Goal: Task Accomplishment & Management: Use online tool/utility

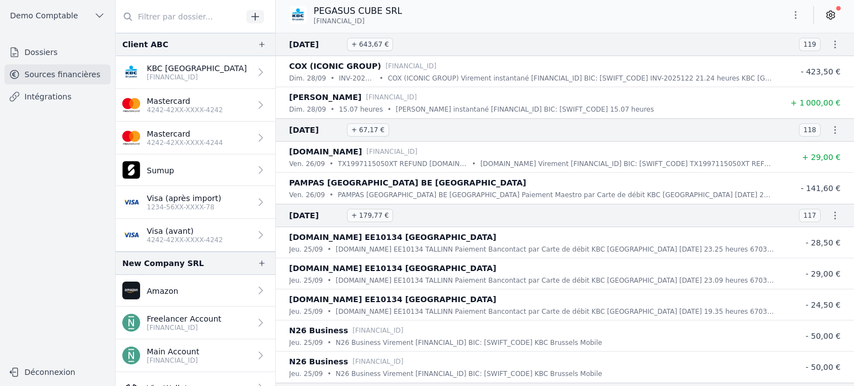
click at [205, 80] on p "[FINANCIAL_ID]" at bounding box center [197, 77] width 100 height 9
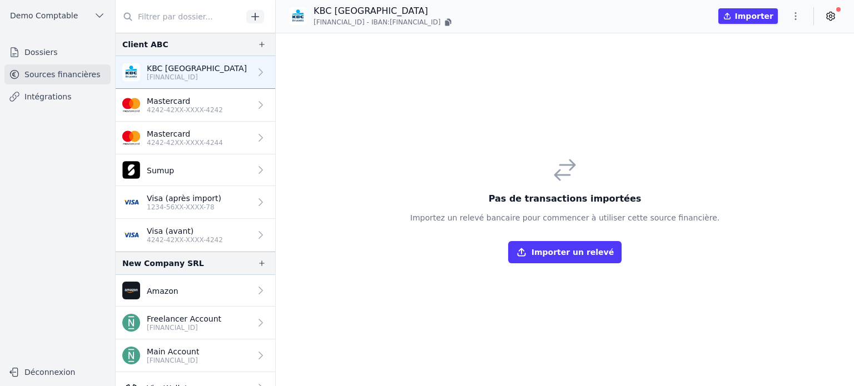
click at [801, 13] on icon "button" at bounding box center [795, 16] width 11 height 11
click at [770, 77] on button "Import CSV *" at bounding box center [769, 81] width 80 height 21
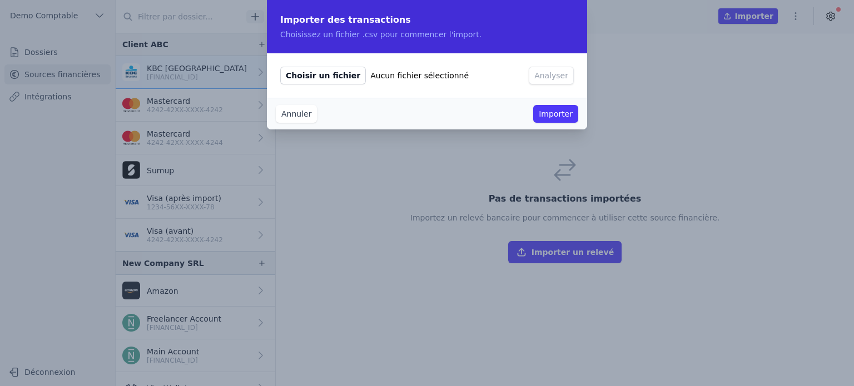
click at [338, 74] on span "Choisir un fichier" at bounding box center [323, 76] width 86 height 18
click at [280, 67] on input "Choisir un fichier Aucun fichier sélectionné" at bounding box center [280, 66] width 1 height 1
type input "C:\fakepath\Dummy data.csv"
click at [547, 79] on button "Analyser" at bounding box center [551, 76] width 45 height 18
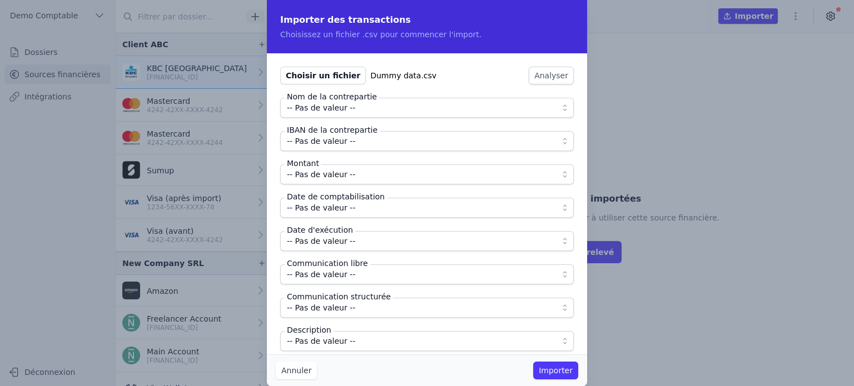
click at [361, 115] on button "-- Pas de valeur --" at bounding box center [427, 108] width 294 height 20
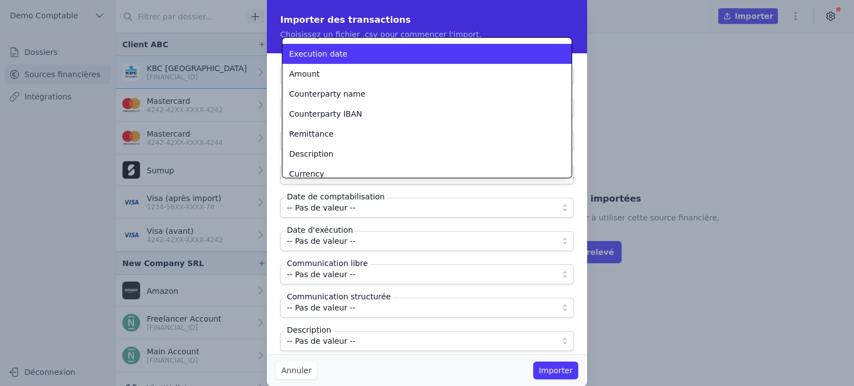
scroll to position [36, 0]
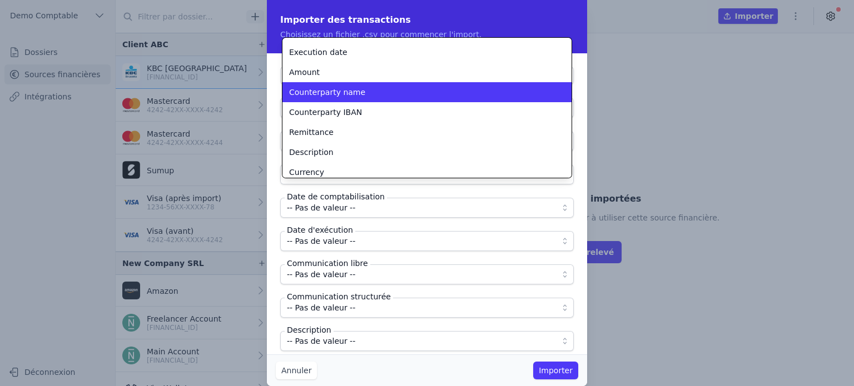
click at [331, 89] on span "Counterparty name" at bounding box center [327, 92] width 76 height 11
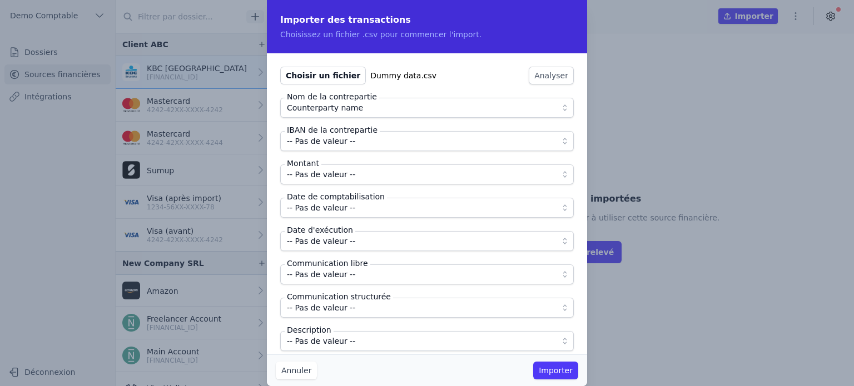
click at [340, 145] on span "-- Pas de valeur --" at bounding box center [321, 141] width 68 height 13
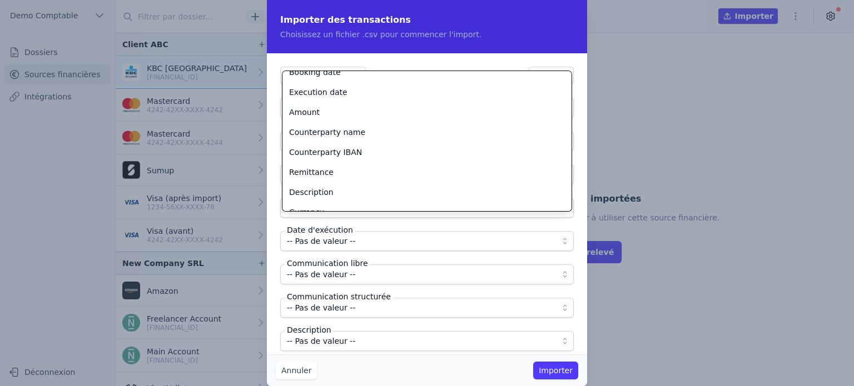
scroll to position [29, 0]
click at [340, 145] on li "Counterparty IBAN" at bounding box center [426, 152] width 289 height 20
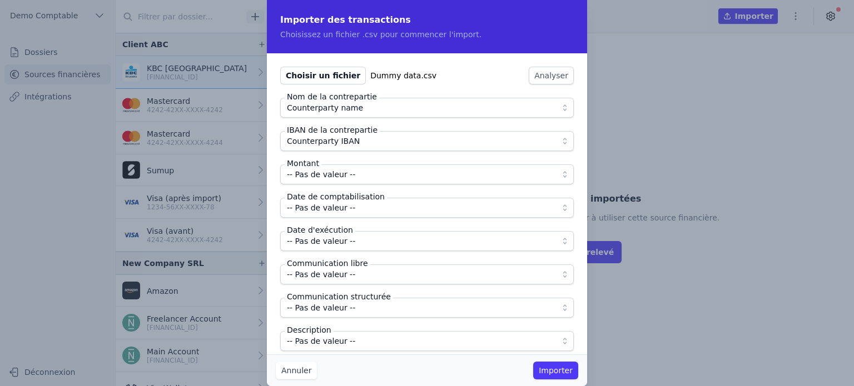
click at [356, 186] on fieldset "Nom de la contrepartie Counterparty name IBAN de la contrepartie Counterparty I…" at bounding box center [427, 225] width 294 height 254
click at [356, 181] on span "-- Pas de valeur --" at bounding box center [419, 174] width 265 height 13
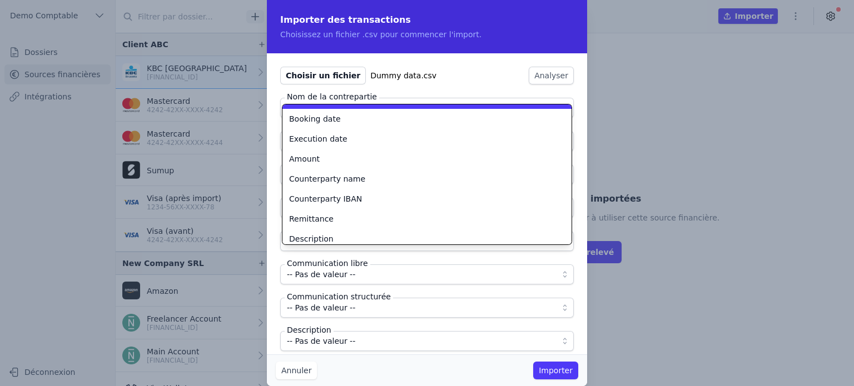
scroll to position [16, 0]
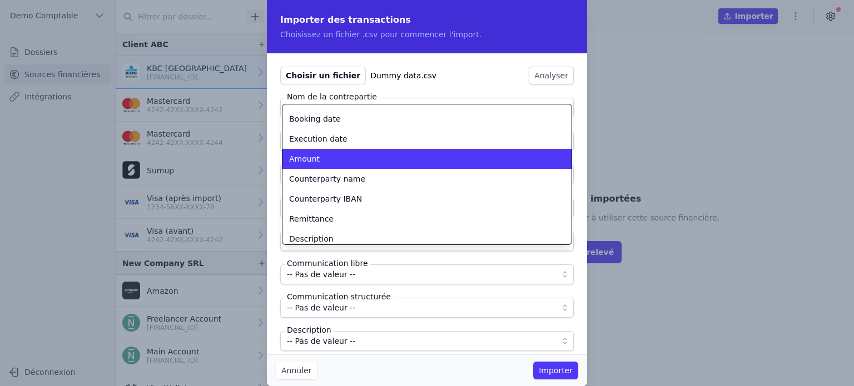
click at [345, 159] on div "Amount" at bounding box center [420, 158] width 262 height 11
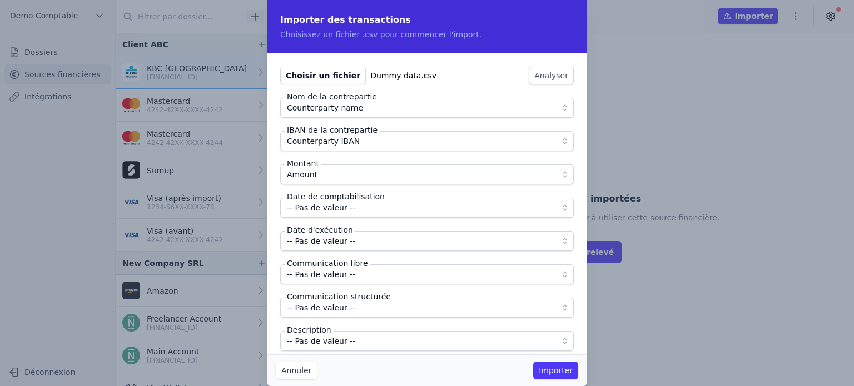
click at [344, 210] on span "-- Pas de valeur --" at bounding box center [321, 207] width 68 height 13
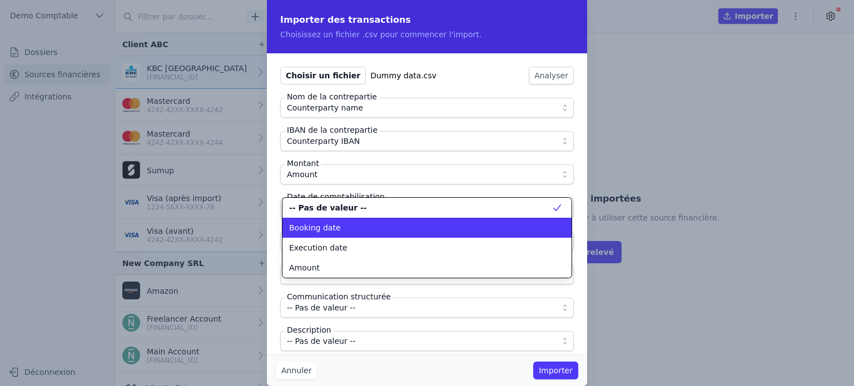
click at [345, 226] on div "Booking date" at bounding box center [420, 227] width 262 height 11
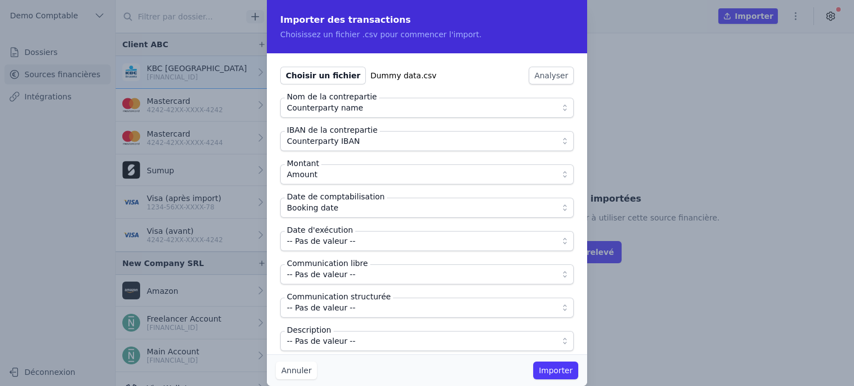
click at [346, 242] on span "-- Pas de valeur --" at bounding box center [321, 241] width 68 height 13
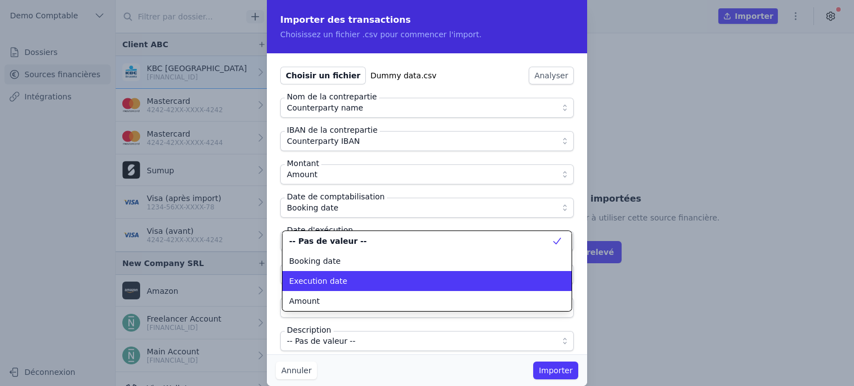
click at [345, 274] on li "Execution date" at bounding box center [426, 281] width 289 height 20
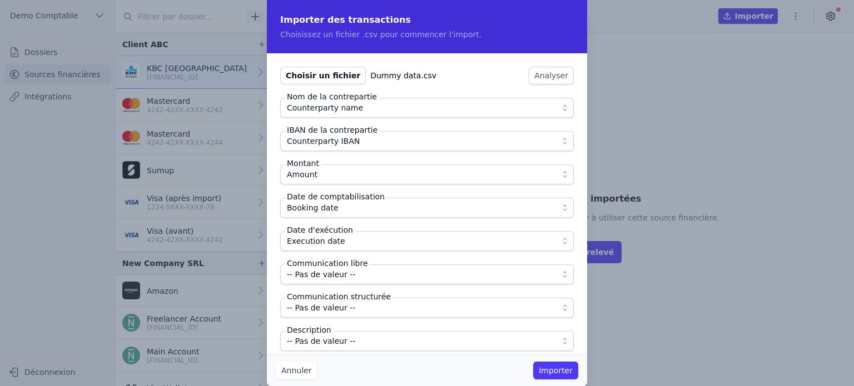
scroll to position [9, 0]
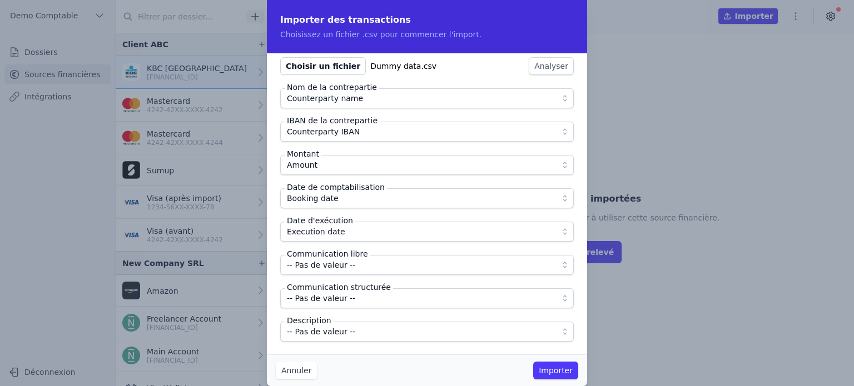
click at [331, 266] on span "-- Pas de valeur --" at bounding box center [321, 265] width 68 height 13
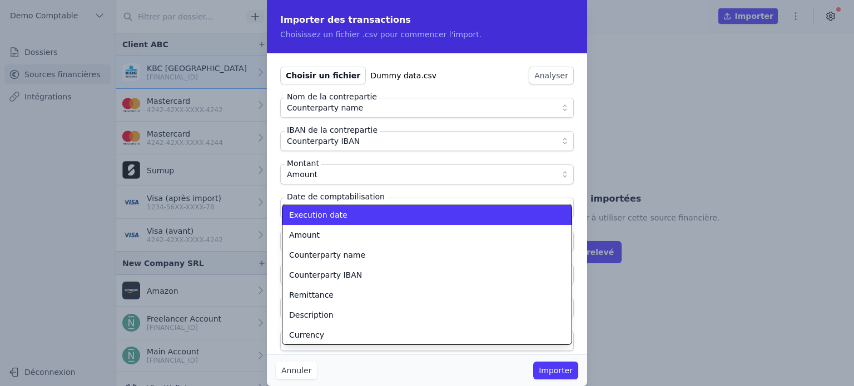
scroll to position [40, 0]
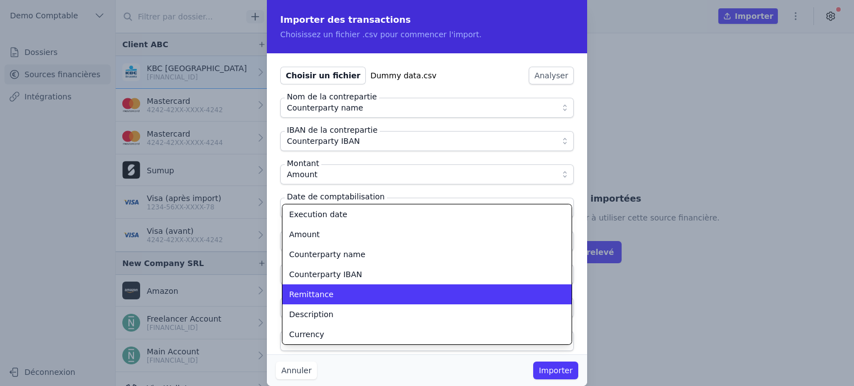
click at [308, 291] on span "Remittance" at bounding box center [311, 294] width 44 height 11
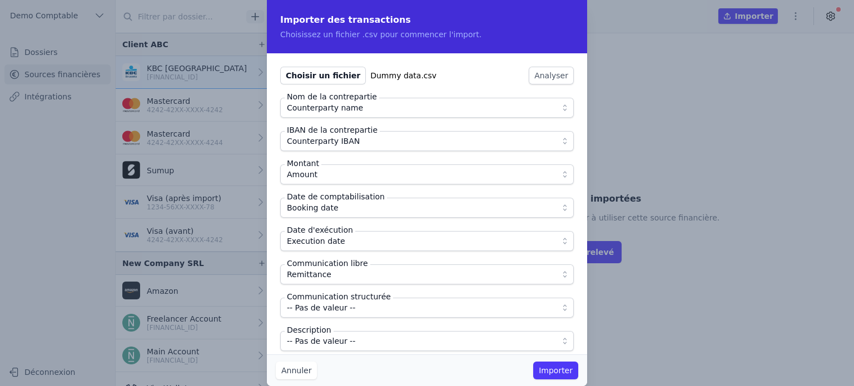
click at [356, 337] on span "-- Pas de valeur --" at bounding box center [419, 341] width 265 height 13
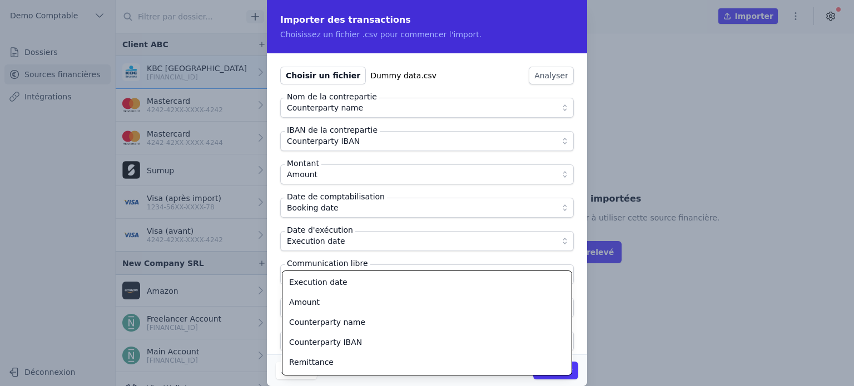
scroll to position [76, 0]
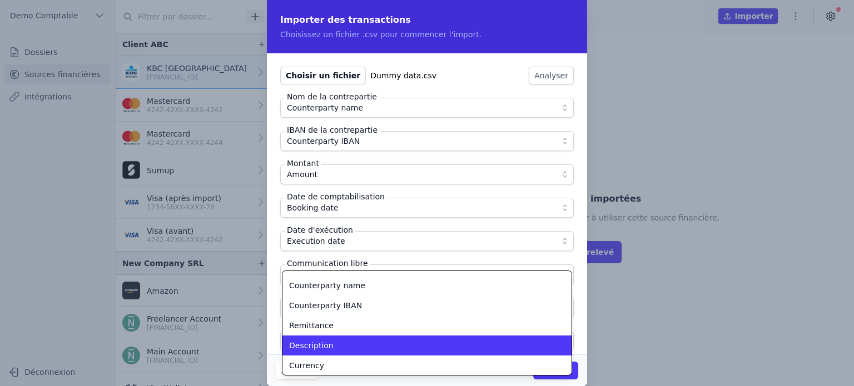
click at [321, 340] on span "Description" at bounding box center [311, 345] width 44 height 11
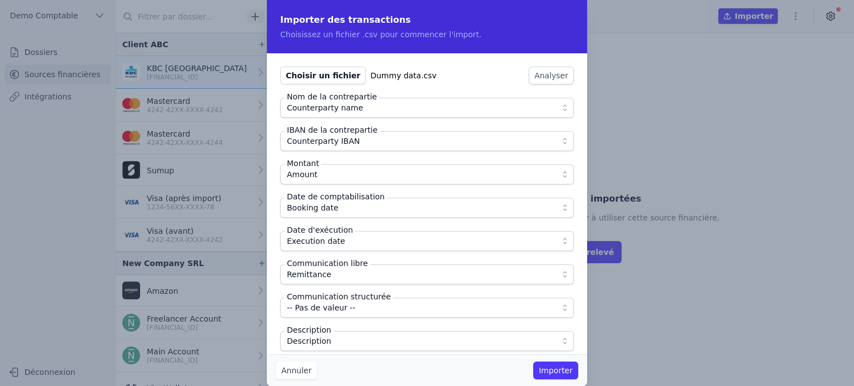
click at [558, 371] on button "Importer" at bounding box center [555, 371] width 45 height 18
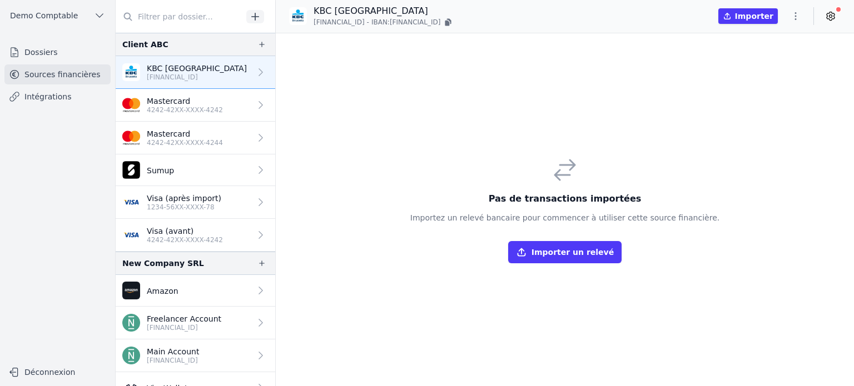
click at [196, 205] on p "1234-56XX-XXXX-78" at bounding box center [184, 207] width 75 height 9
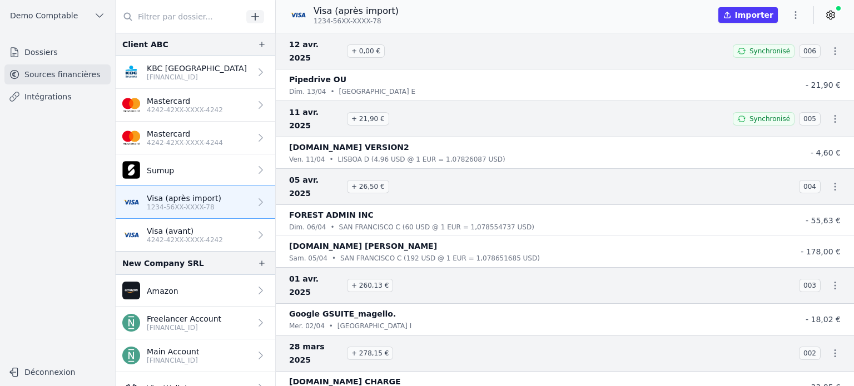
click at [789, 19] on button "button" at bounding box center [795, 15] width 22 height 18
click at [762, 58] on button "Exporter" at bounding box center [769, 59] width 80 height 21
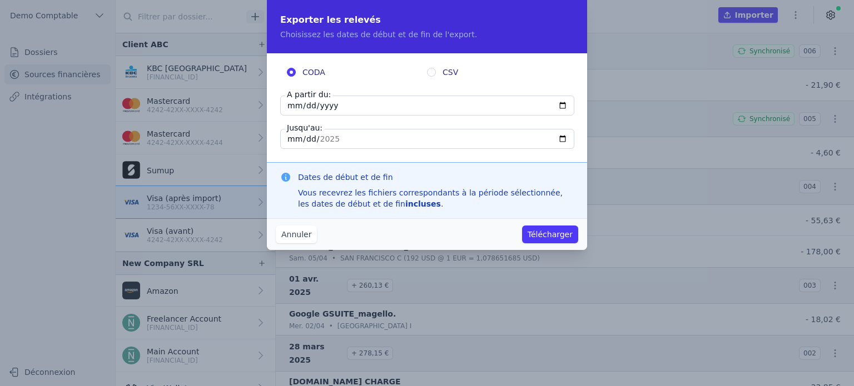
click at [434, 71] on input "CSV" at bounding box center [431, 72] width 9 height 9
radio input "true"
radio input "false"
click at [338, 112] on input "[DATE]" at bounding box center [427, 106] width 294 height 20
click at [324, 108] on input "[DATE]" at bounding box center [427, 106] width 294 height 20
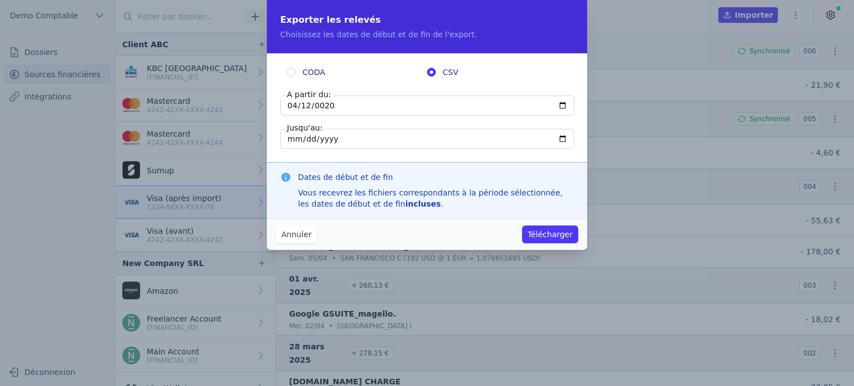
type input "0200-04-12"
type input "[DATE]"
click at [550, 240] on button "Télécharger" at bounding box center [550, 235] width 56 height 18
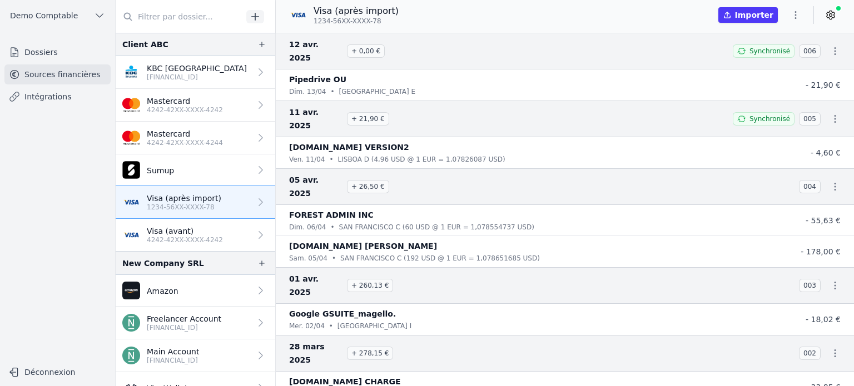
click at [211, 102] on p "Mastercard" at bounding box center [185, 101] width 76 height 11
click at [240, 108] on link "Mastercard 4242-42XX-XXXX-4242" at bounding box center [196, 105] width 160 height 33
click at [241, 115] on link "Mastercard 4242-42XX-XXXX-4242" at bounding box center [196, 105] width 160 height 33
click at [216, 132] on link "Mastercard 4242-42XX-XXXX-4244" at bounding box center [196, 138] width 160 height 33
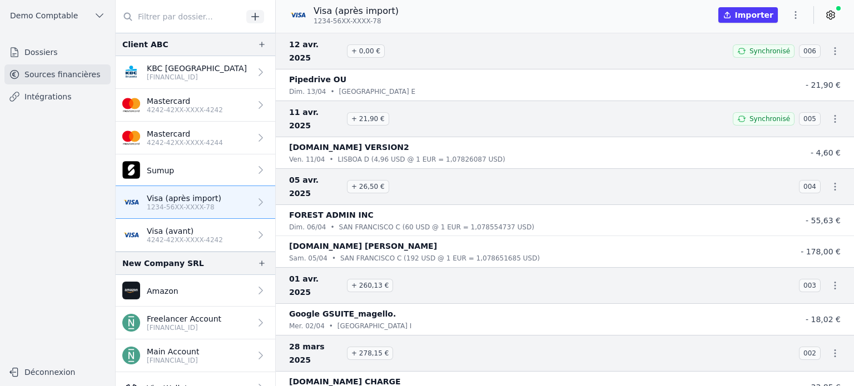
click at [216, 132] on link "Mastercard 4242-42XX-XXXX-4244" at bounding box center [196, 138] width 160 height 33
click at [189, 129] on p "Mastercard" at bounding box center [185, 133] width 76 height 11
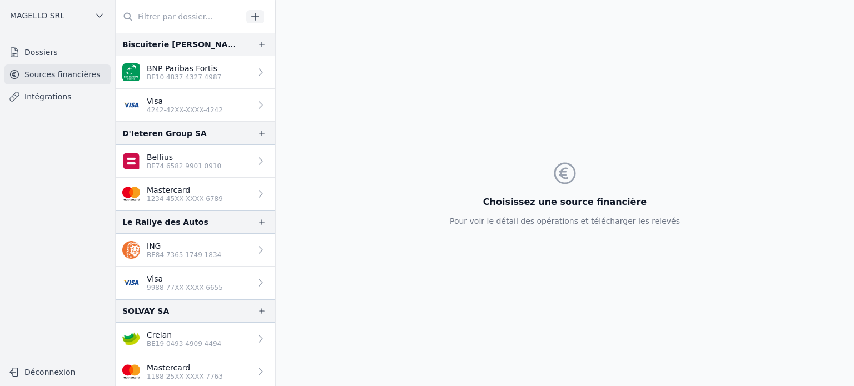
click at [256, 71] on icon at bounding box center [260, 72] width 11 height 11
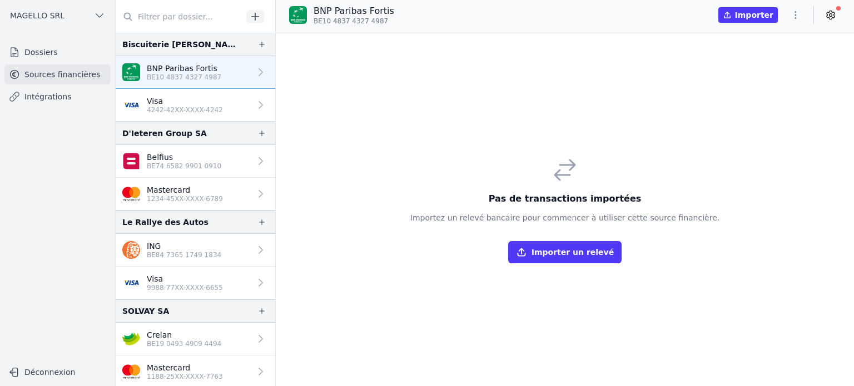
click at [798, 15] on icon "button" at bounding box center [795, 14] width 11 height 11
click at [788, 85] on button "Import CSV *" at bounding box center [769, 79] width 80 height 21
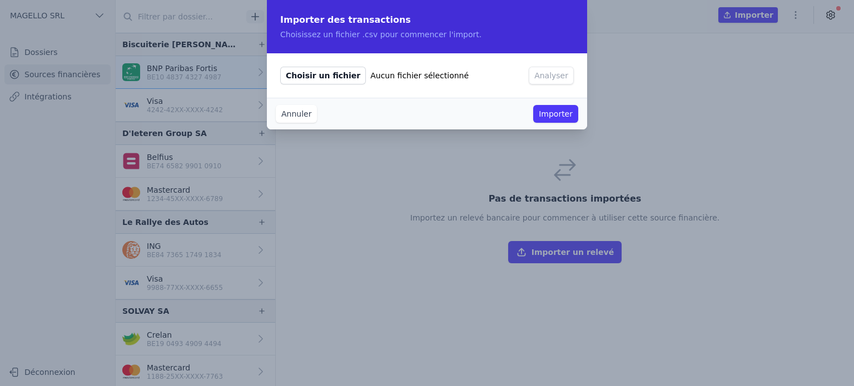
click at [316, 80] on span "Choisir un fichier" at bounding box center [323, 76] width 86 height 18
click at [280, 67] on input "Choisir un fichier Aucun fichier sélectionné" at bounding box center [280, 66] width 1 height 1
type input "C:\fakepath\Dummy data.xlsx"
click at [558, 75] on button "Analyser" at bounding box center [551, 76] width 45 height 18
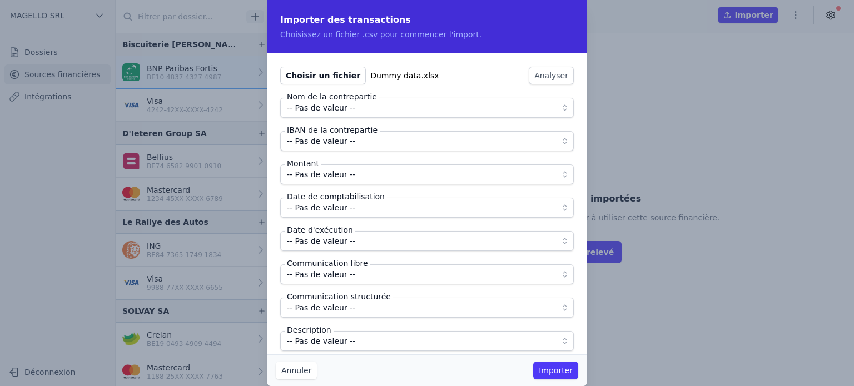
click at [400, 105] on span "-- Pas de valeur --" at bounding box center [419, 107] width 265 height 13
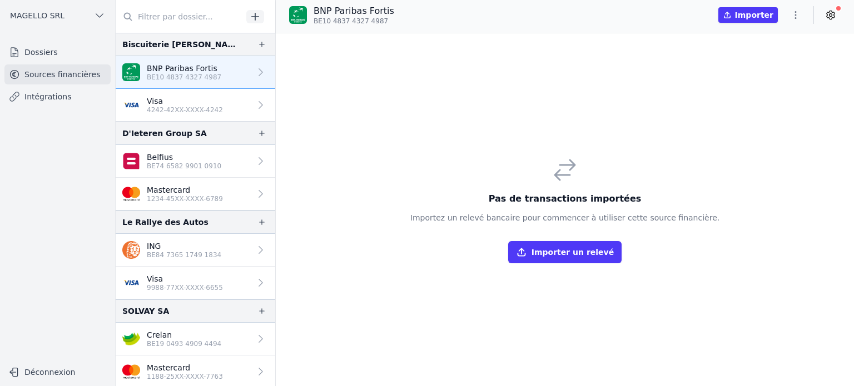
click at [797, 15] on icon "button" at bounding box center [795, 14] width 11 height 11
click at [765, 78] on button "Import CSV *" at bounding box center [769, 79] width 80 height 21
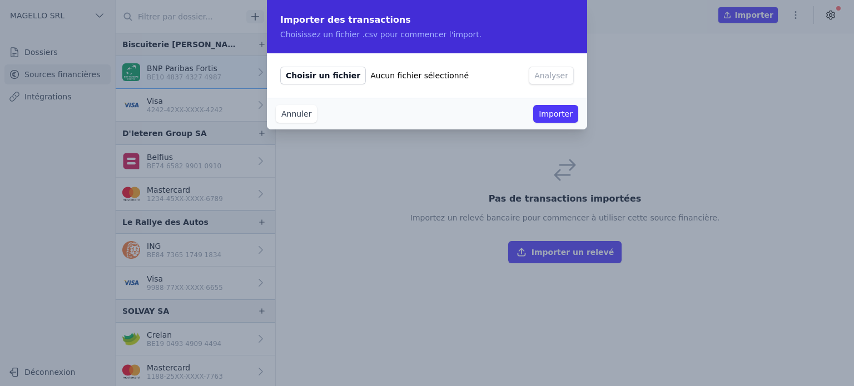
click at [312, 78] on span "Choisir un fichier" at bounding box center [323, 76] width 86 height 18
click at [280, 67] on input "Choisir un fichier Aucun fichier sélectionné" at bounding box center [280, 66] width 1 height 1
type input "C:\fakepath\Dummy data.csv"
click at [551, 81] on button "Analyser" at bounding box center [551, 76] width 45 height 18
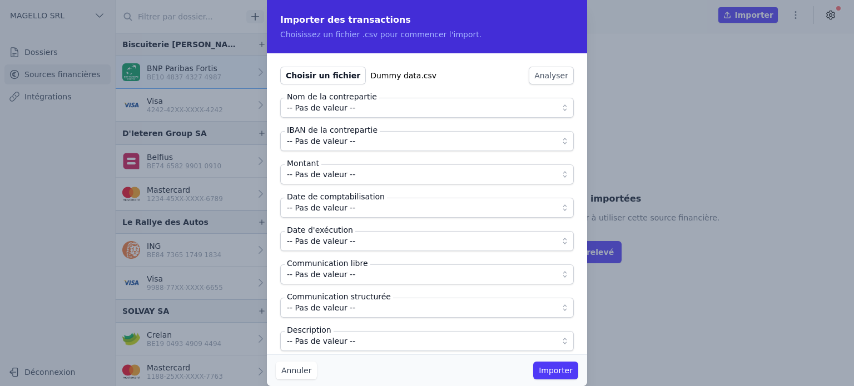
click at [320, 108] on span "-- Pas de valeur --" at bounding box center [321, 107] width 68 height 13
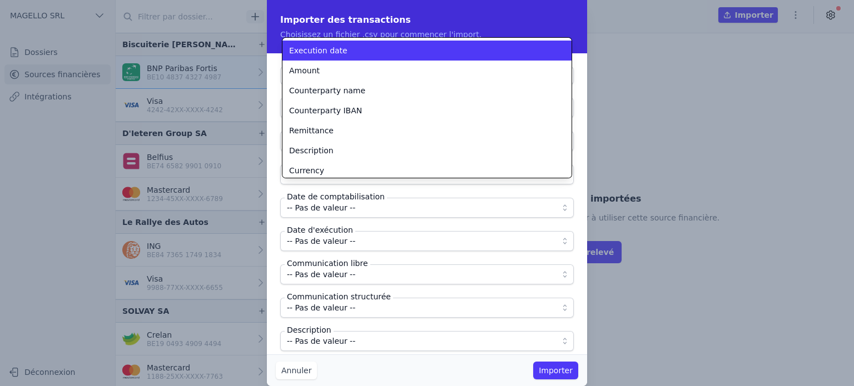
scroll to position [40, 0]
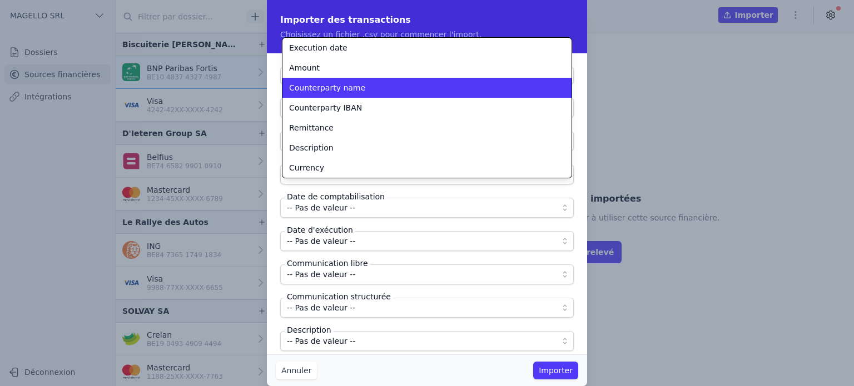
click at [333, 82] on li "Counterparty name" at bounding box center [426, 88] width 289 height 20
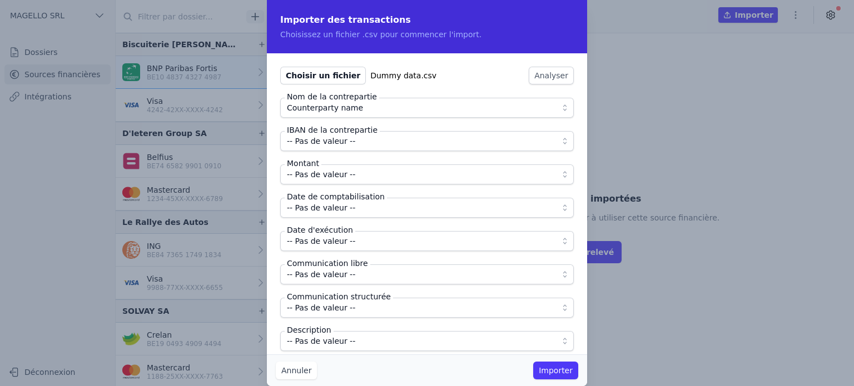
click at [351, 146] on span "-- Pas de valeur --" at bounding box center [419, 141] width 265 height 13
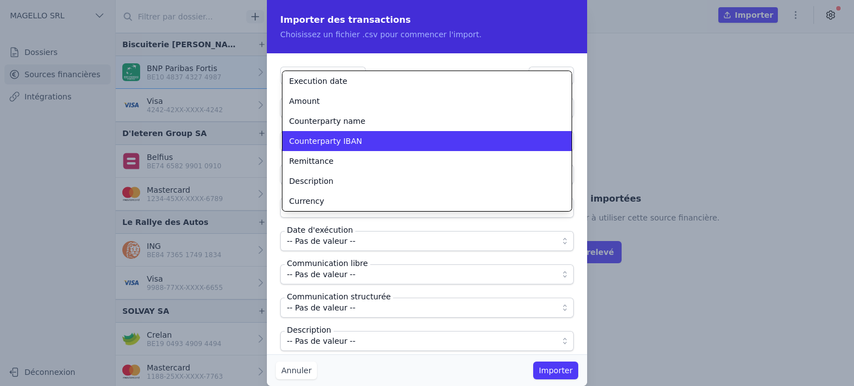
click at [340, 143] on span "Counterparty IBAN" at bounding box center [325, 141] width 73 height 11
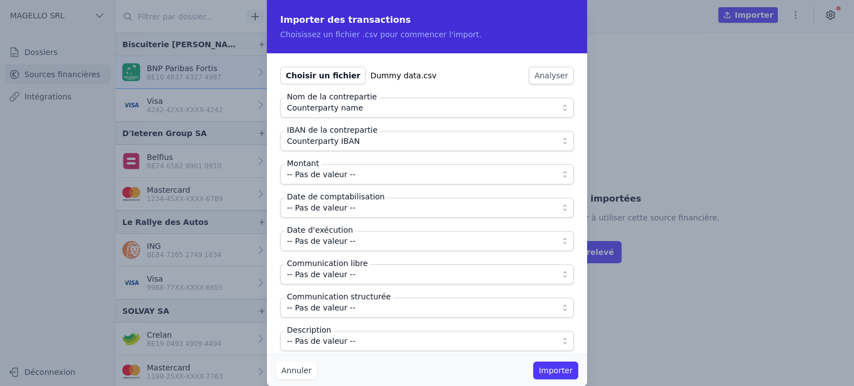
click at [356, 174] on span "-- Pas de valeur --" at bounding box center [419, 174] width 265 height 13
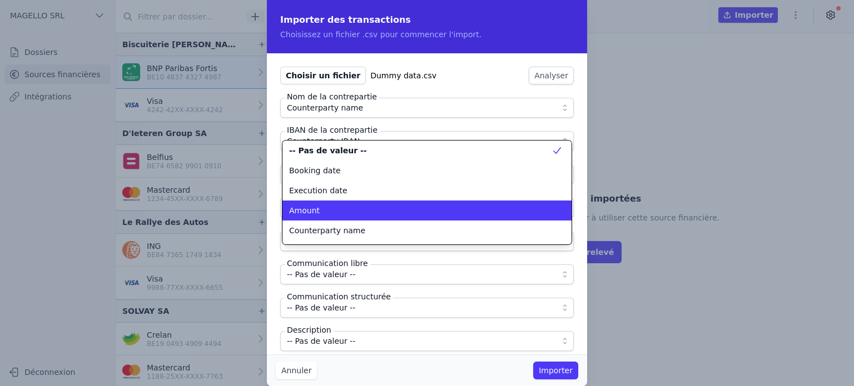
scroll to position [0, 0]
click at [320, 211] on div "Amount" at bounding box center [420, 210] width 262 height 11
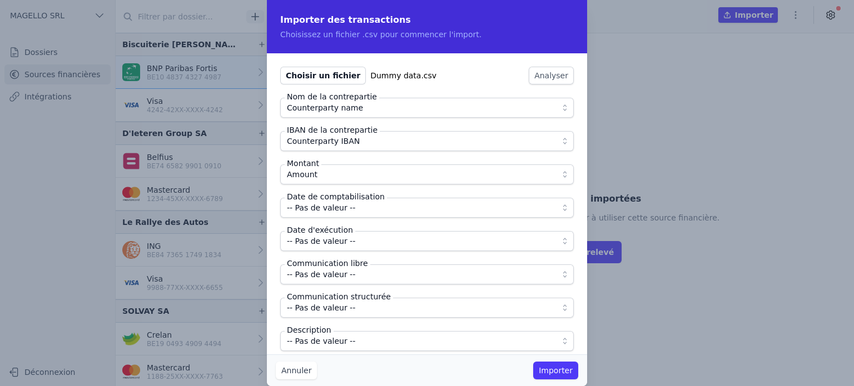
click at [360, 211] on span "-- Pas de valeur --" at bounding box center [419, 207] width 265 height 13
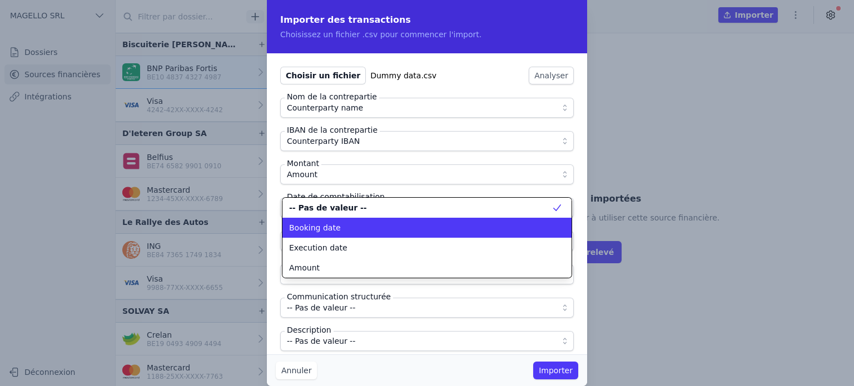
click at [364, 231] on div "Booking date" at bounding box center [420, 227] width 262 height 11
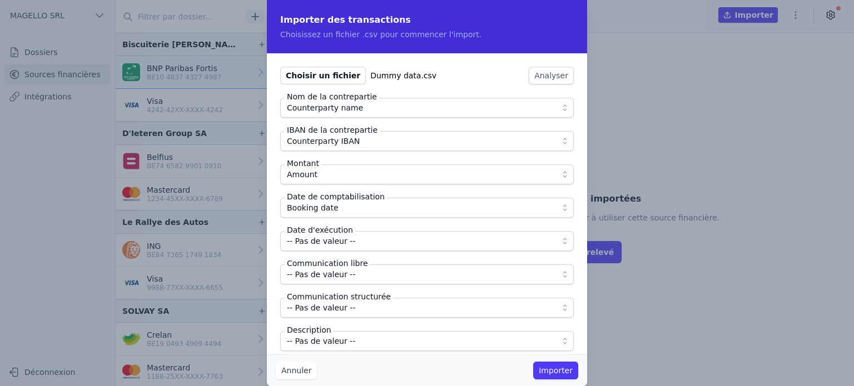
click at [356, 238] on span "-- Pas de valeur --" at bounding box center [419, 241] width 265 height 13
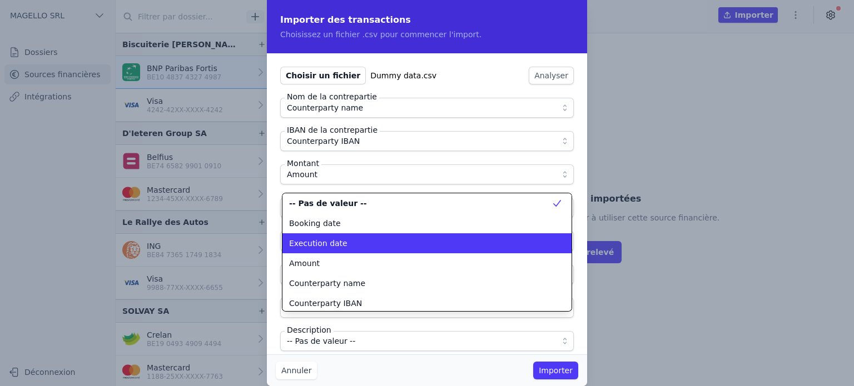
click at [315, 236] on li "Execution date" at bounding box center [426, 244] width 289 height 20
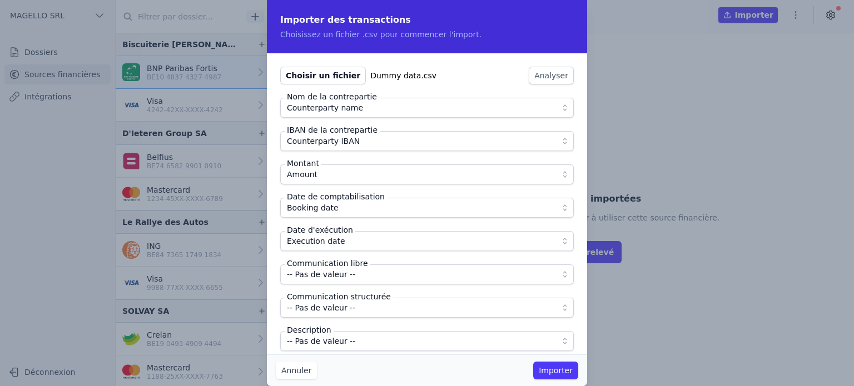
scroll to position [9, 0]
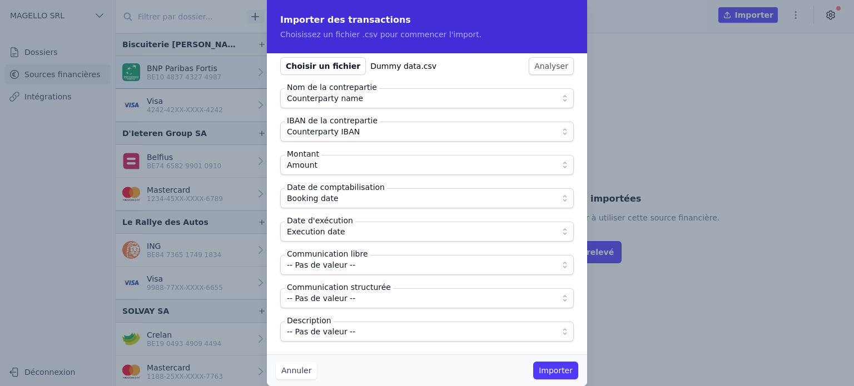
click at [355, 262] on span "-- Pas de valeur --" at bounding box center [419, 265] width 265 height 13
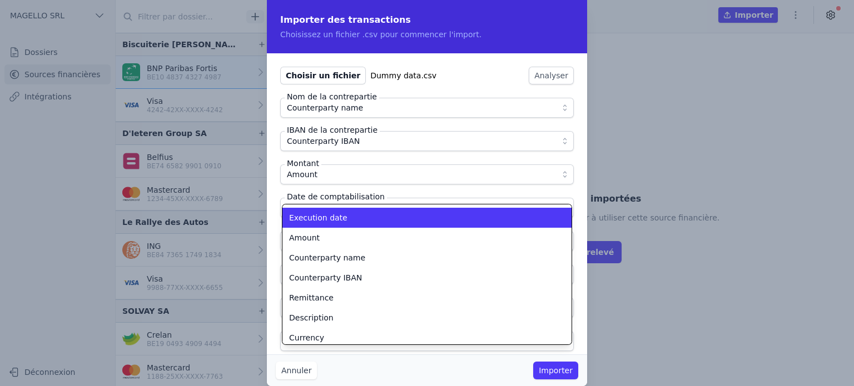
scroll to position [40, 0]
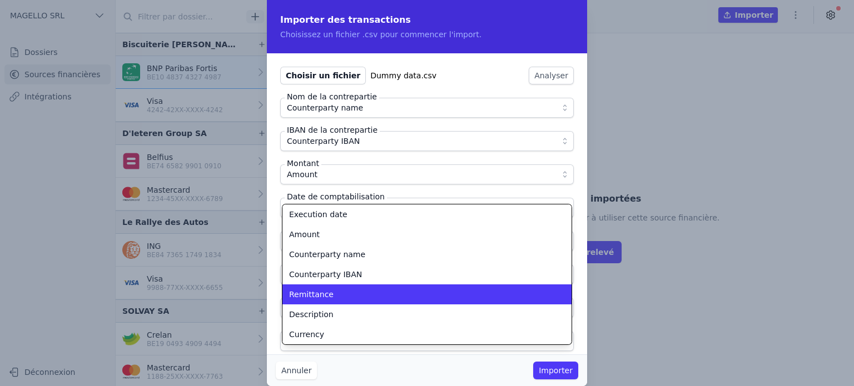
click at [312, 299] on span "Remittance" at bounding box center [311, 294] width 44 height 11
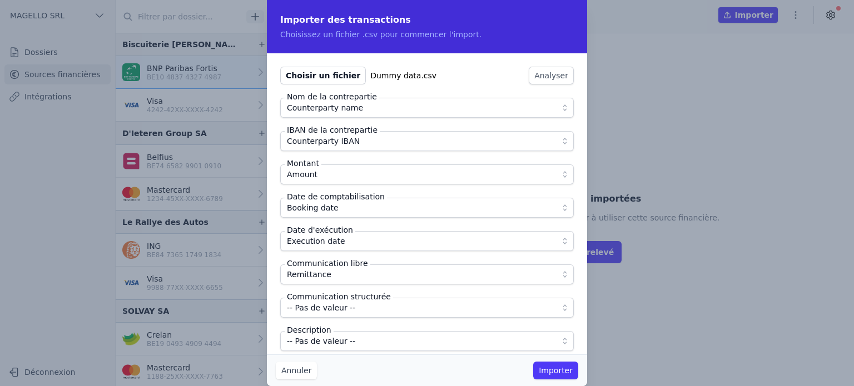
click at [337, 348] on button "-- Pas de valeur --" at bounding box center [427, 341] width 294 height 20
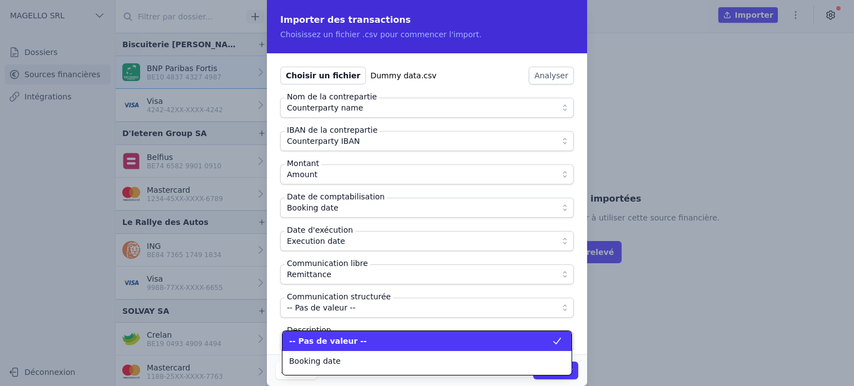
scroll to position [76, 0]
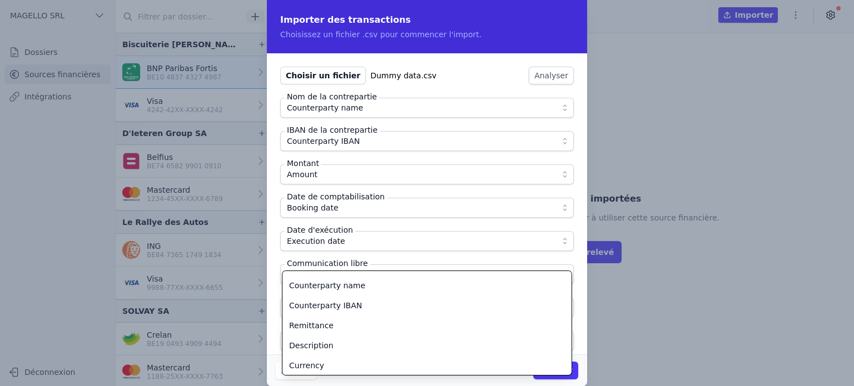
click at [337, 348] on div "Description" at bounding box center [420, 345] width 262 height 11
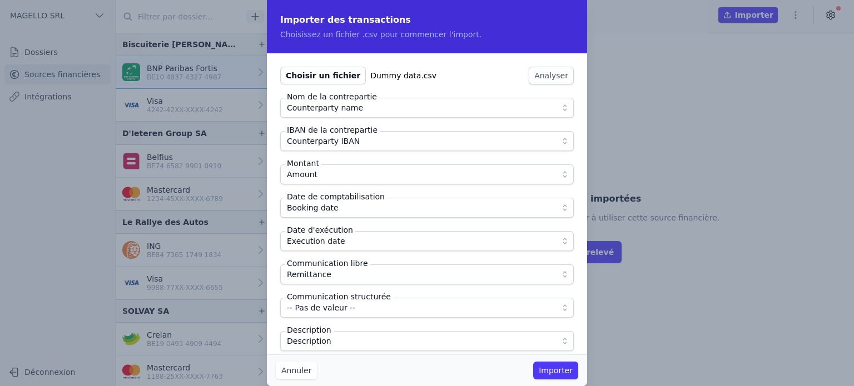
click at [560, 369] on button "Importer" at bounding box center [555, 371] width 45 height 18
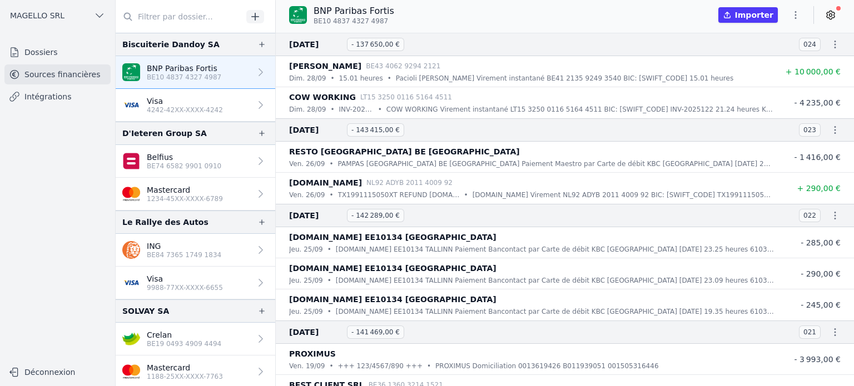
click at [191, 157] on p "Belfius" at bounding box center [184, 157] width 75 height 11
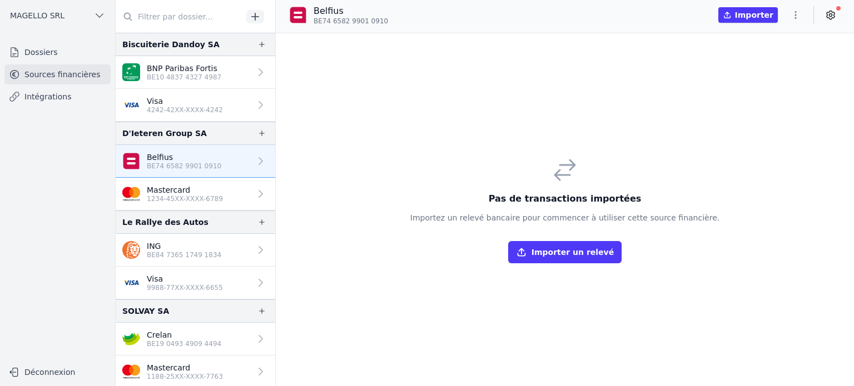
click at [797, 15] on icon "button" at bounding box center [795, 14] width 11 height 11
click at [760, 79] on button "Import CSV *" at bounding box center [769, 79] width 80 height 21
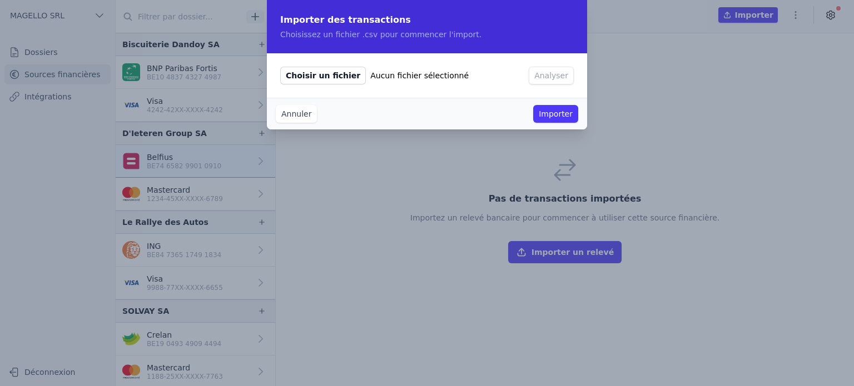
click at [322, 75] on span "Choisir un fichier" at bounding box center [323, 76] width 86 height 18
click at [280, 67] on input "Choisir un fichier Aucun fichier sélectionné" at bounding box center [280, 66] width 1 height 1
type input "C:\fakepath\Dummy data.csv"
click at [553, 82] on button "Analyser" at bounding box center [551, 76] width 45 height 18
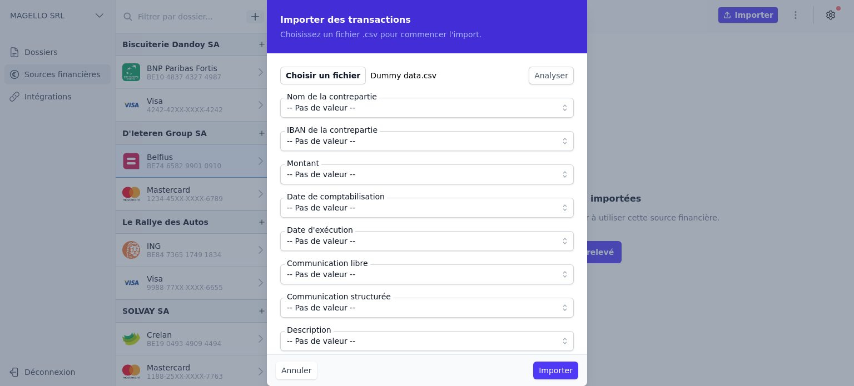
click at [411, 108] on span "-- Pas de valeur --" at bounding box center [419, 107] width 265 height 13
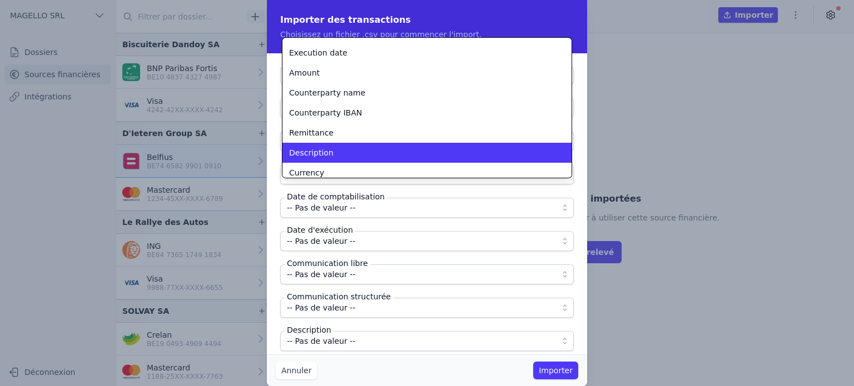
scroll to position [34, 0]
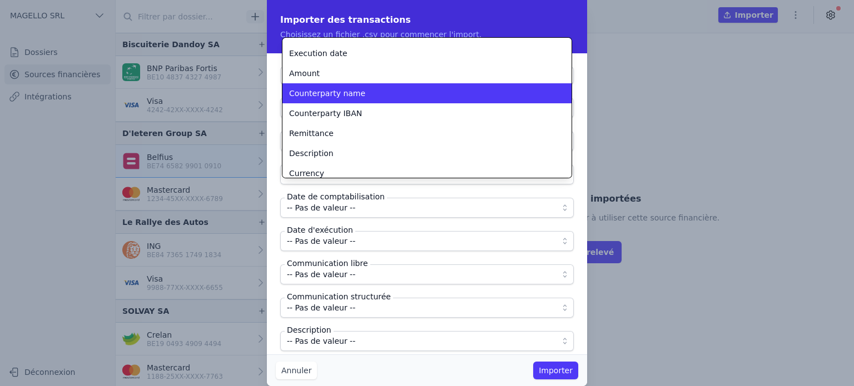
click at [344, 84] on li "Counterparty name" at bounding box center [426, 93] width 289 height 20
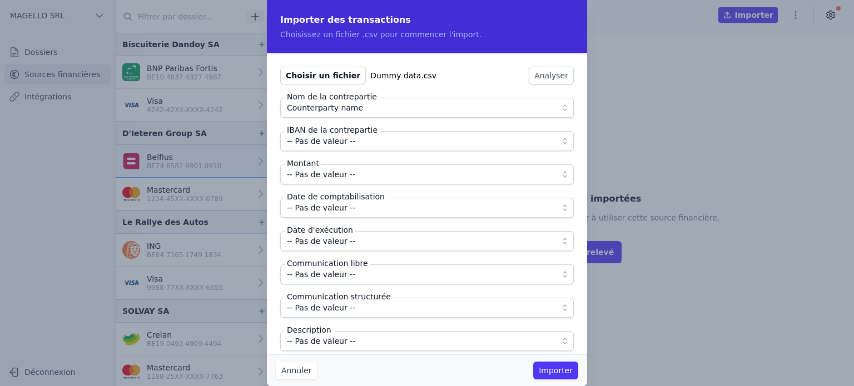
click at [359, 142] on span "-- Pas de valeur --" at bounding box center [419, 141] width 265 height 13
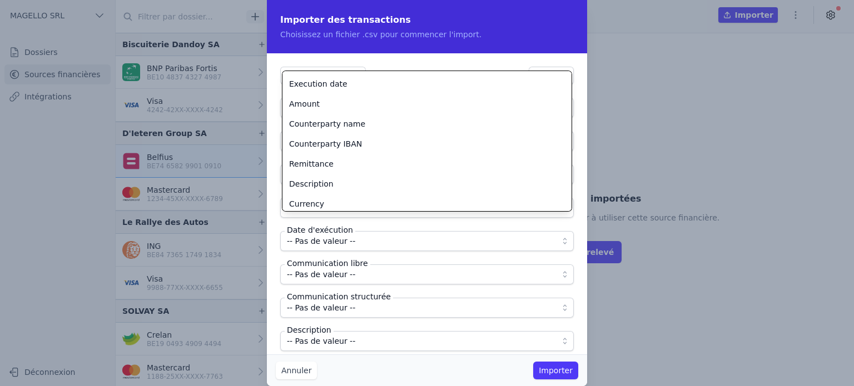
scroll to position [40, 0]
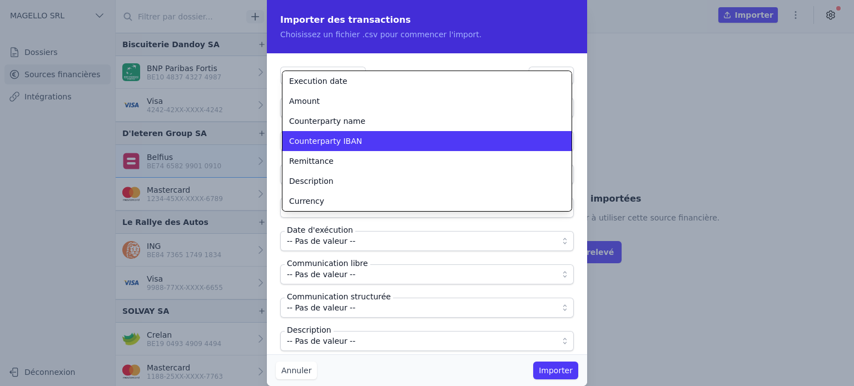
click at [338, 139] on span "Counterparty IBAN" at bounding box center [325, 141] width 73 height 11
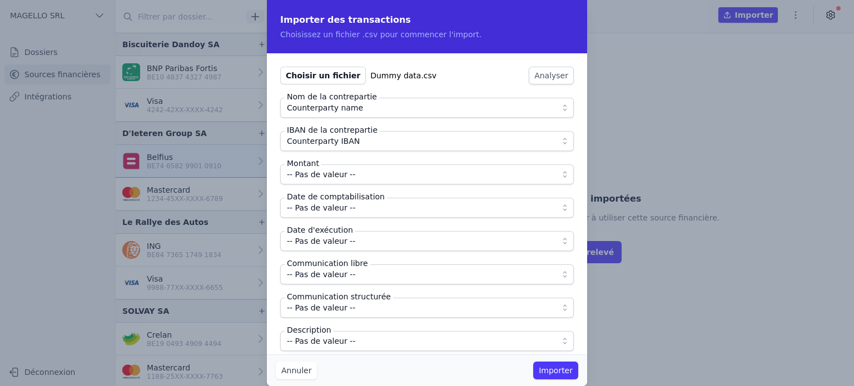
click at [335, 181] on button "-- Pas de valeur --" at bounding box center [427, 175] width 294 height 20
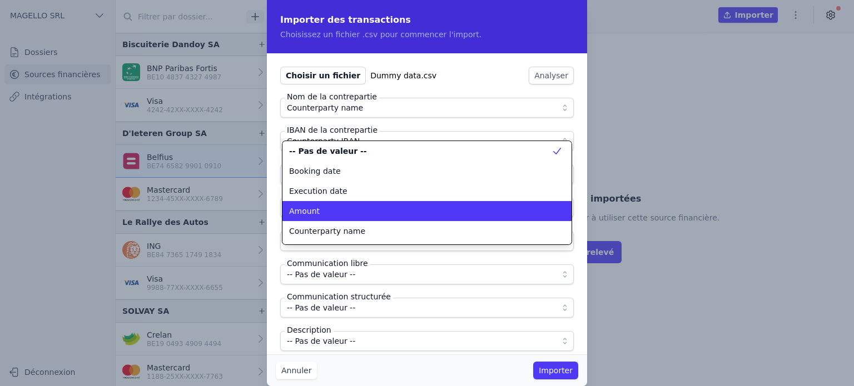
scroll to position [0, 0]
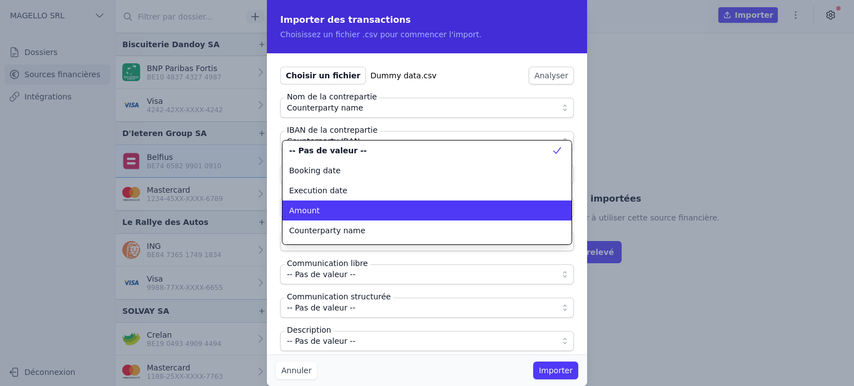
click at [312, 207] on span "Amount" at bounding box center [304, 210] width 31 height 11
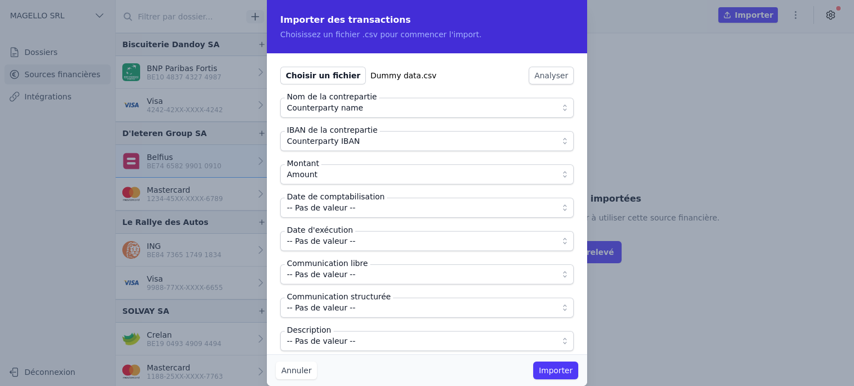
click at [334, 210] on span "-- Pas de valeur --" at bounding box center [321, 207] width 68 height 13
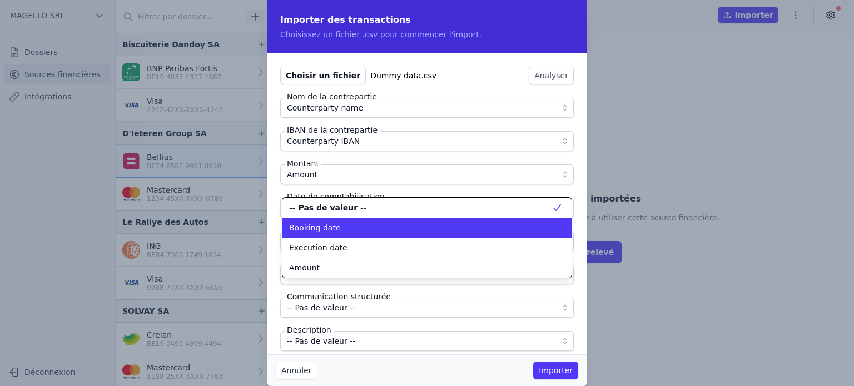
click at [340, 226] on div "Booking date" at bounding box center [420, 227] width 262 height 11
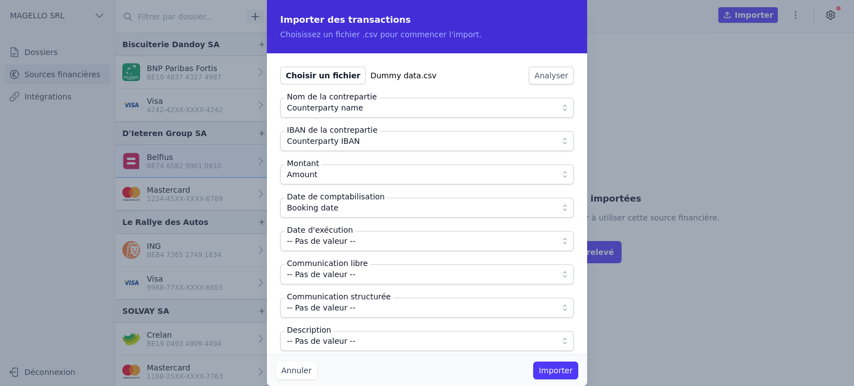
click at [350, 242] on span "-- Pas de valeur --" at bounding box center [419, 241] width 265 height 13
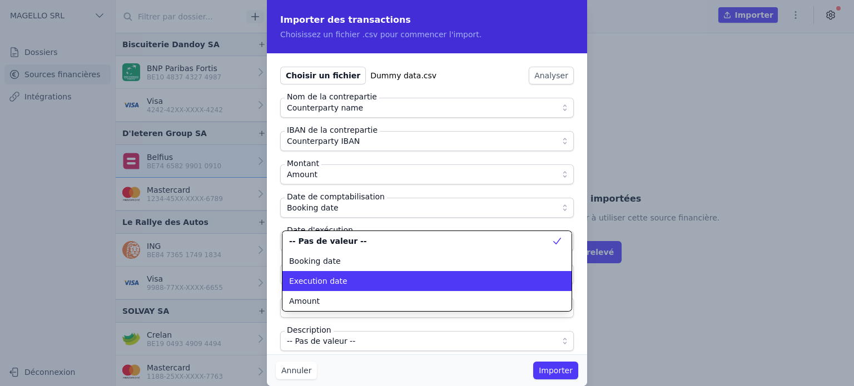
click at [346, 284] on div "Execution date" at bounding box center [420, 281] width 262 height 11
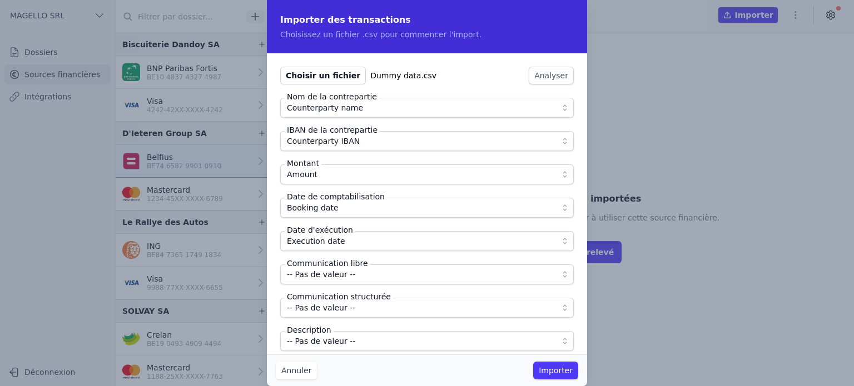
click at [336, 280] on span "-- Pas de valeur --" at bounding box center [321, 274] width 68 height 13
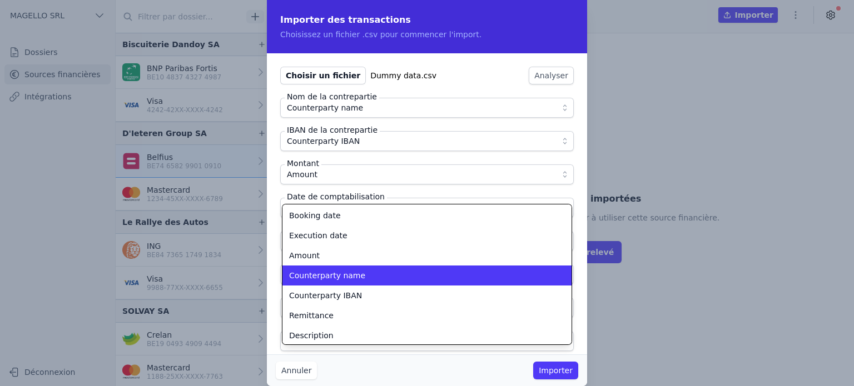
scroll to position [40, 0]
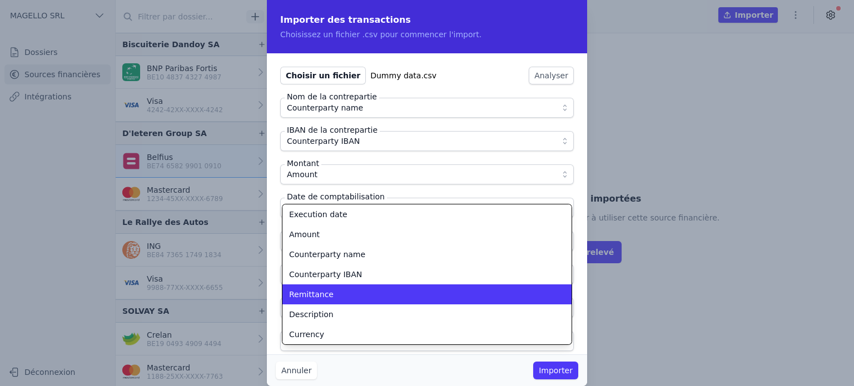
click at [309, 302] on li "Remittance" at bounding box center [426, 295] width 289 height 20
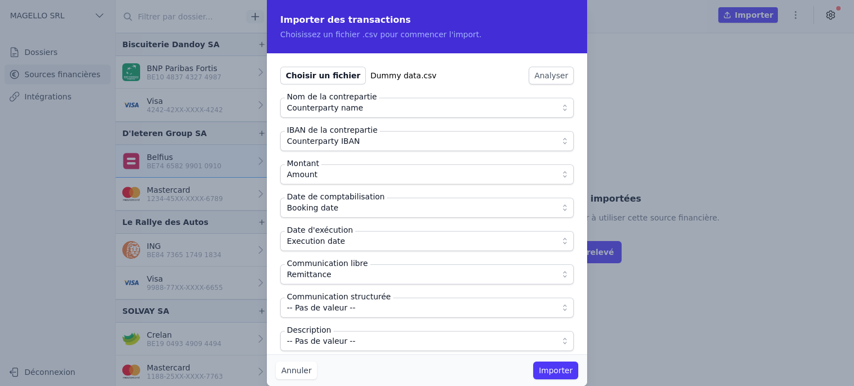
click at [329, 343] on span "-- Pas de valeur --" at bounding box center [321, 341] width 68 height 13
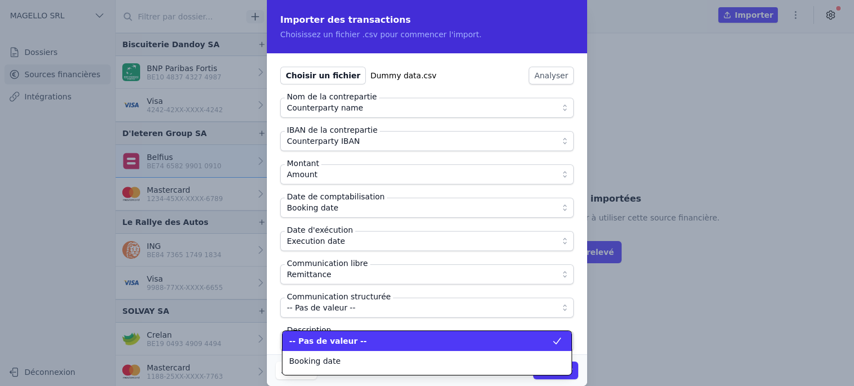
scroll to position [76, 0]
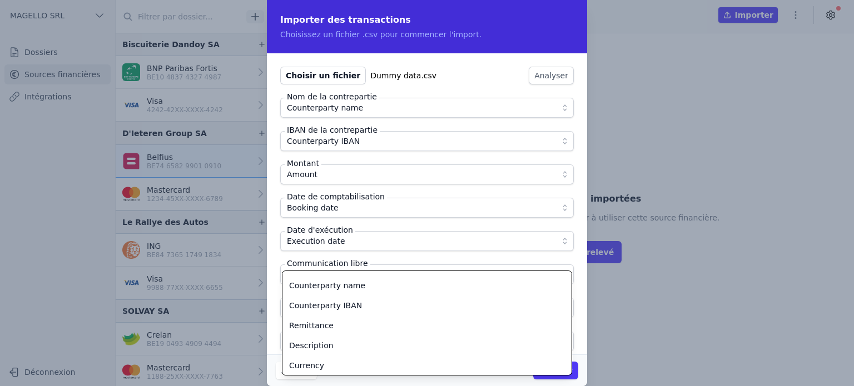
click at [329, 343] on div "Description" at bounding box center [420, 345] width 262 height 11
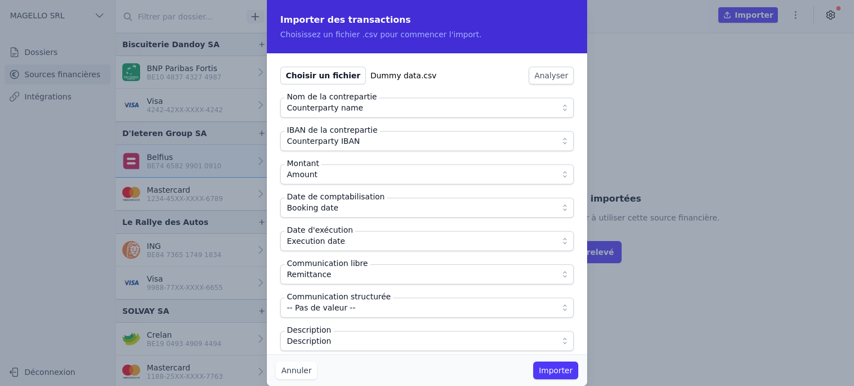
click at [550, 368] on button "Importer" at bounding box center [555, 371] width 45 height 18
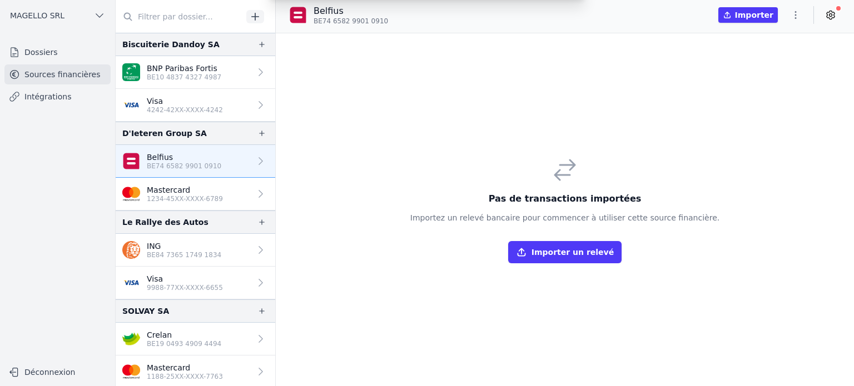
click at [175, 250] on div "Importer des transactions Choisissez un fichier .csv pour commencer l'import. C…" at bounding box center [427, 193] width 854 height 386
click at [175, 251] on p "BE84 7365 1749 1834" at bounding box center [184, 255] width 75 height 9
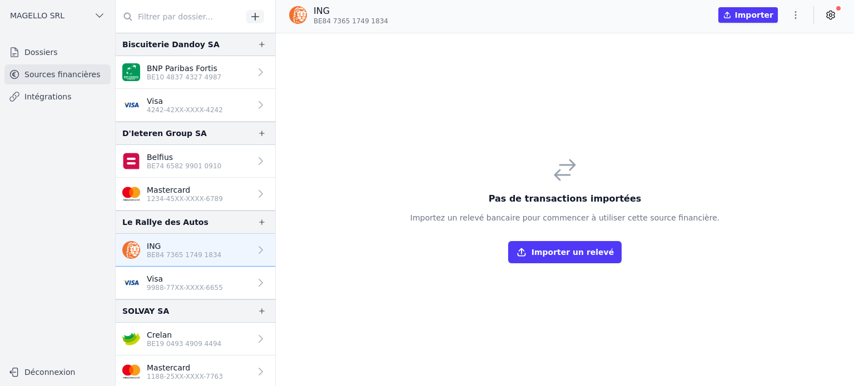
click at [798, 21] on button "button" at bounding box center [795, 15] width 22 height 18
click at [779, 75] on button "Import CSV *" at bounding box center [769, 79] width 80 height 21
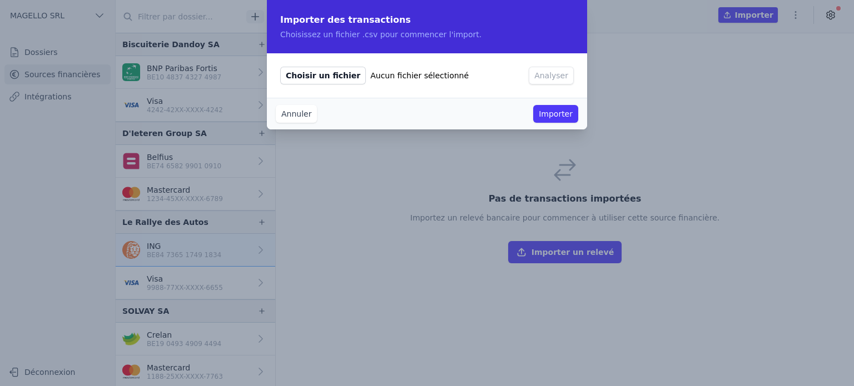
click at [319, 84] on span "Choisir un fichier" at bounding box center [323, 76] width 86 height 18
click at [280, 67] on input "Choisir un fichier Aucun fichier sélectionné" at bounding box center [280, 66] width 1 height 1
type input "C:\fakepath\Dummy data.csv"
click at [557, 73] on button "Analyser" at bounding box center [551, 76] width 45 height 18
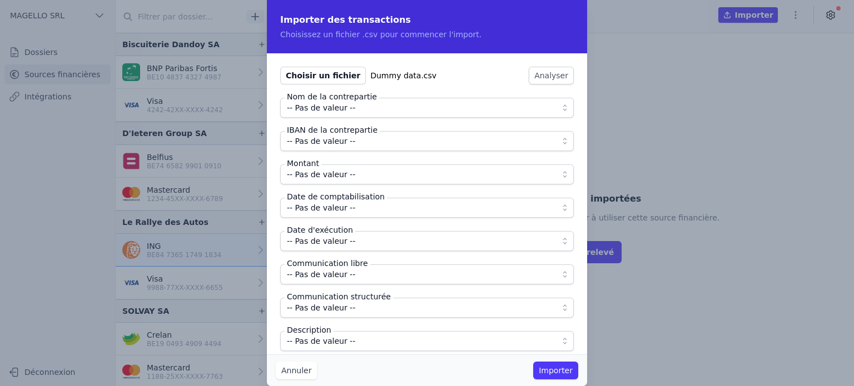
click at [414, 109] on span "-- Pas de valeur --" at bounding box center [419, 107] width 265 height 13
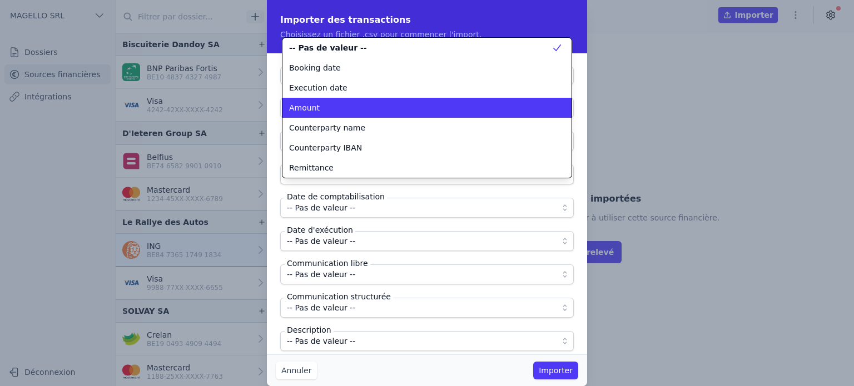
scroll to position [40, 0]
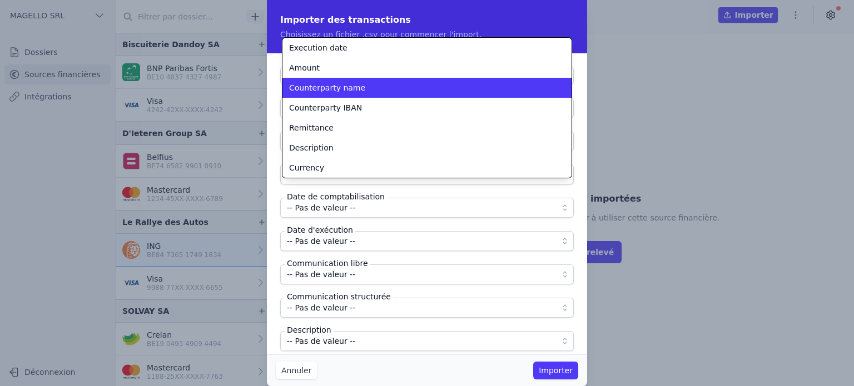
click at [358, 90] on div "Counterparty name" at bounding box center [420, 87] width 262 height 11
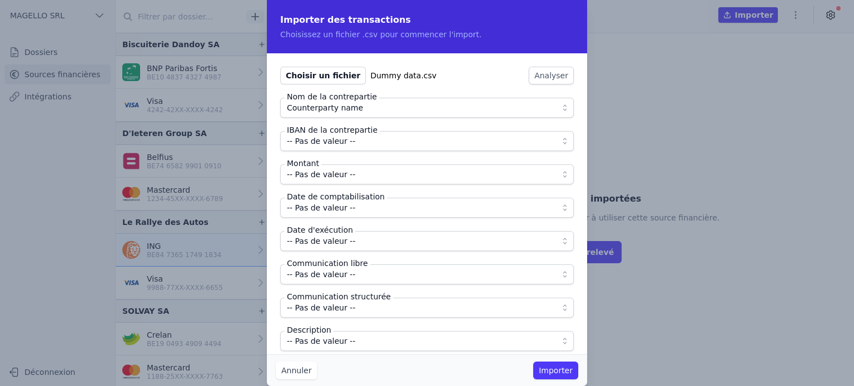
click at [359, 146] on span "-- Pas de valeur --" at bounding box center [419, 141] width 265 height 13
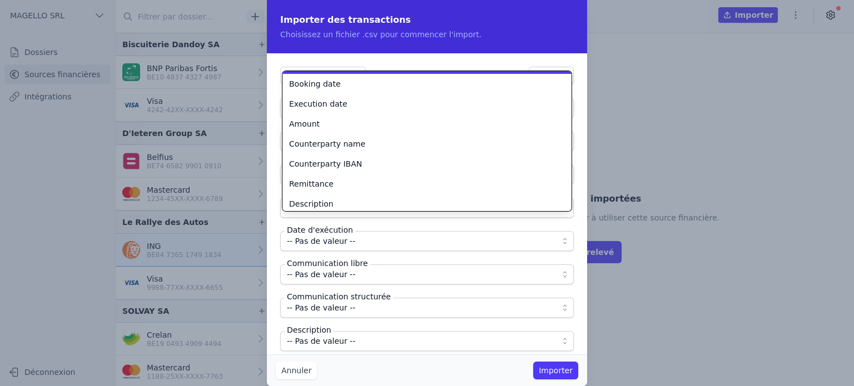
scroll to position [18, 0]
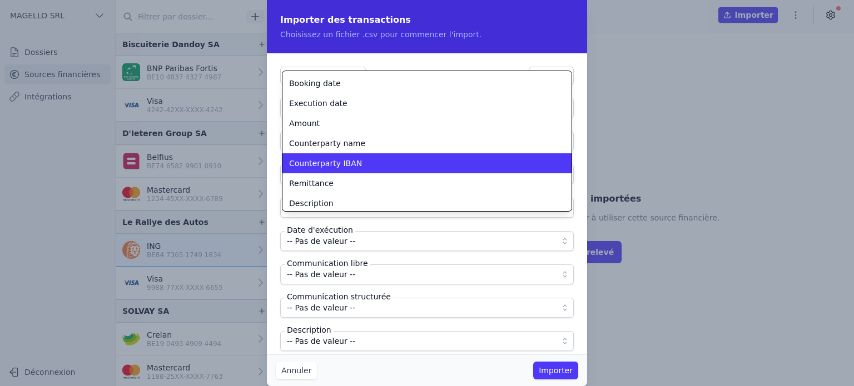
click at [358, 164] on div "Counterparty IBAN" at bounding box center [420, 163] width 262 height 11
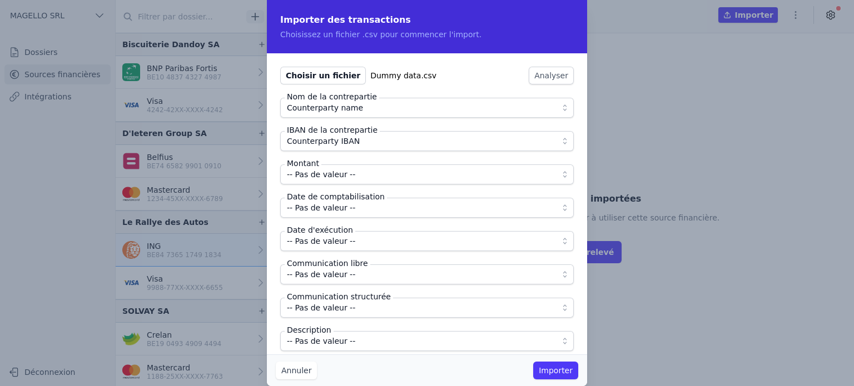
click at [357, 173] on span "-- Pas de valeur --" at bounding box center [419, 174] width 265 height 13
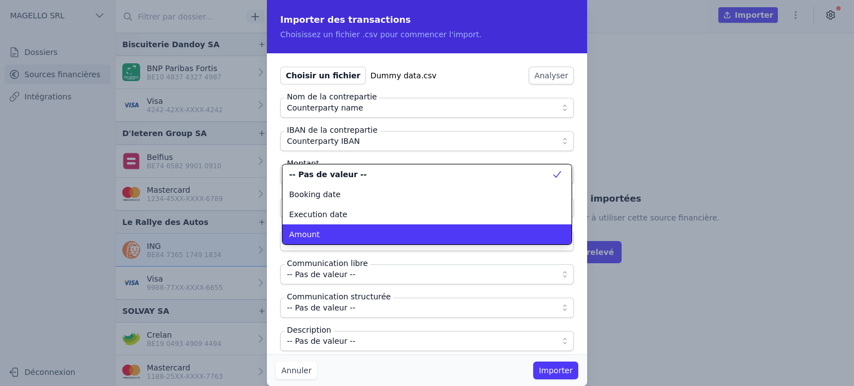
click at [349, 230] on div "Amount" at bounding box center [420, 234] width 262 height 11
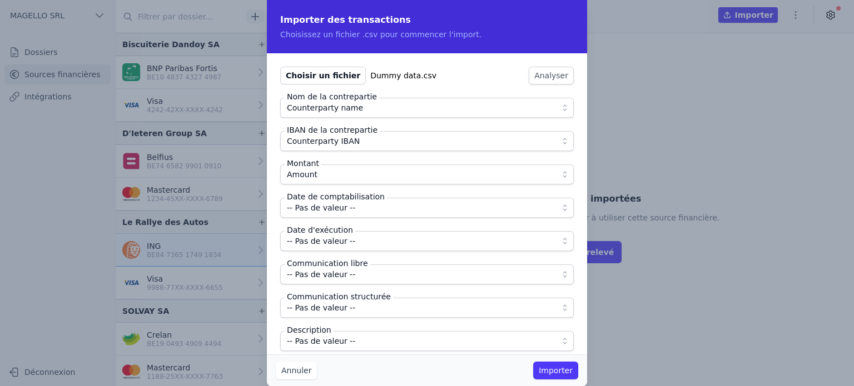
click at [367, 211] on span "-- Pas de valeur --" at bounding box center [419, 207] width 265 height 13
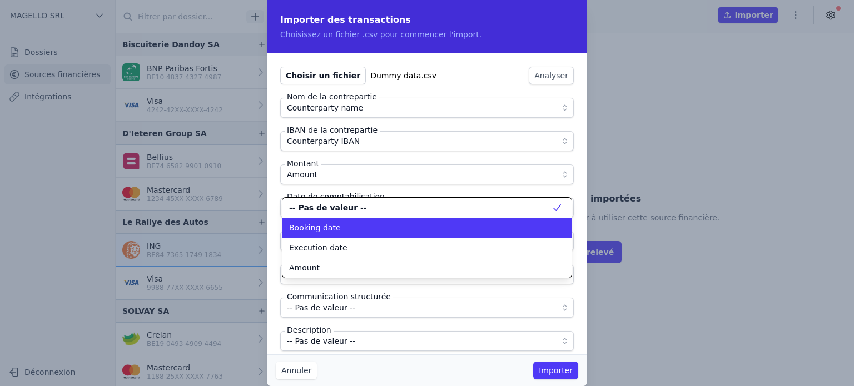
click at [369, 226] on div "Booking date" at bounding box center [420, 227] width 262 height 11
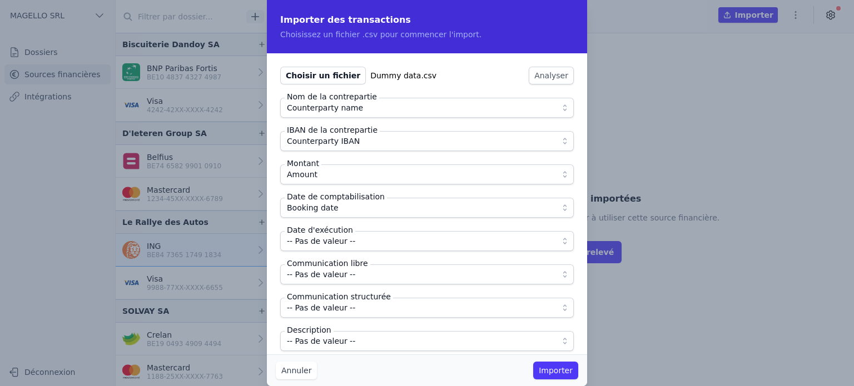
click at [376, 237] on span "-- Pas de valeur --" at bounding box center [419, 241] width 265 height 13
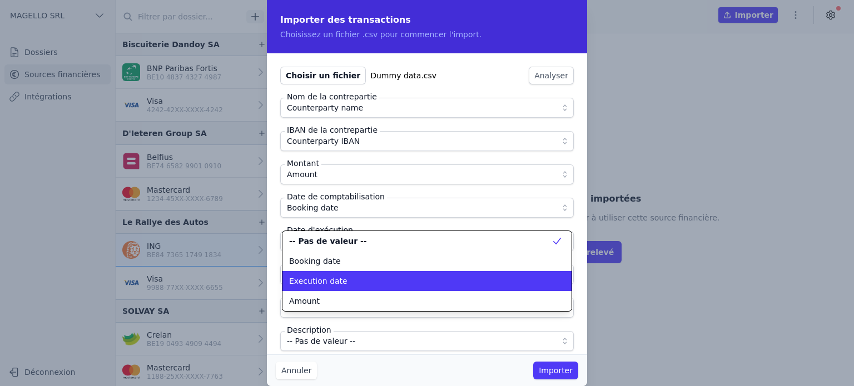
click at [376, 281] on div "Execution date" at bounding box center [420, 281] width 262 height 11
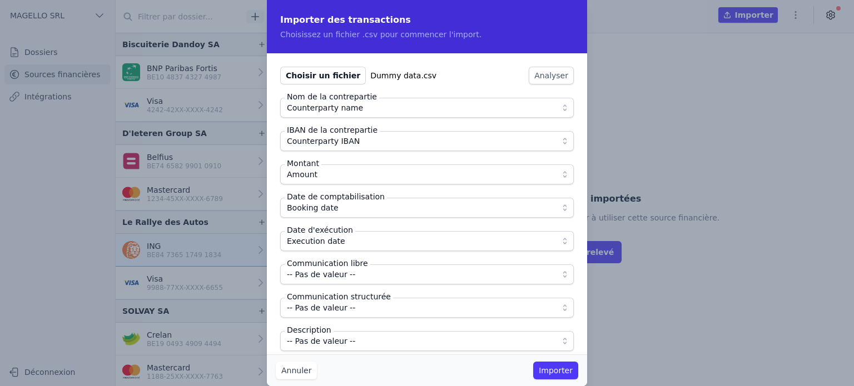
scroll to position [9, 0]
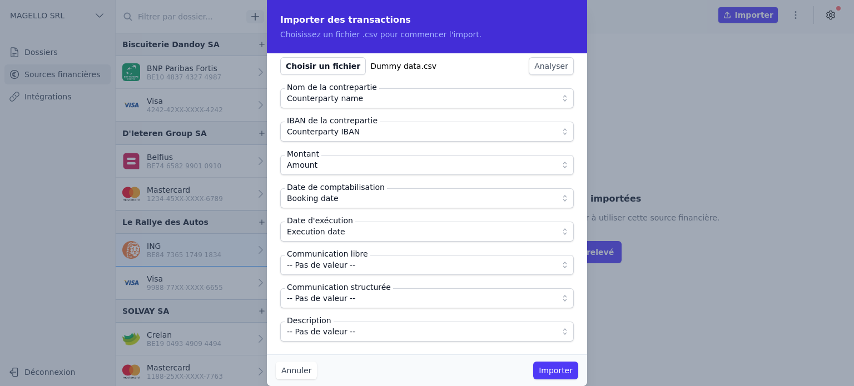
click at [367, 265] on span "-- Pas de valeur --" at bounding box center [419, 265] width 265 height 13
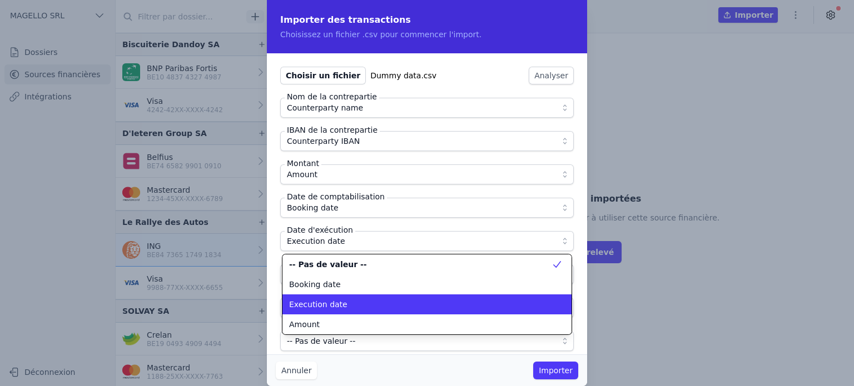
scroll to position [40, 0]
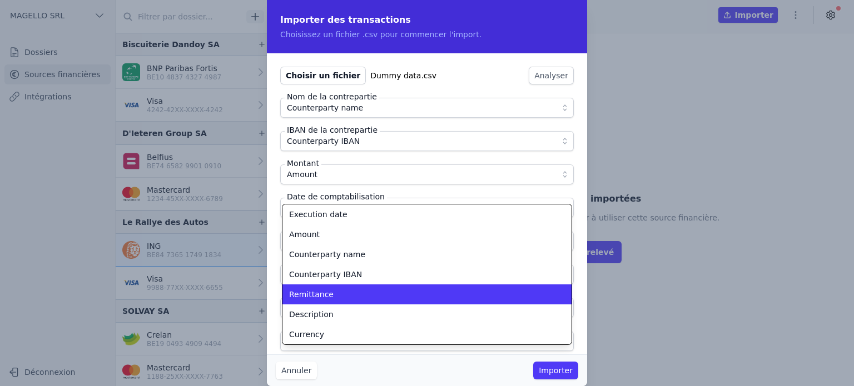
click at [329, 299] on div "Remittance" at bounding box center [420, 294] width 262 height 11
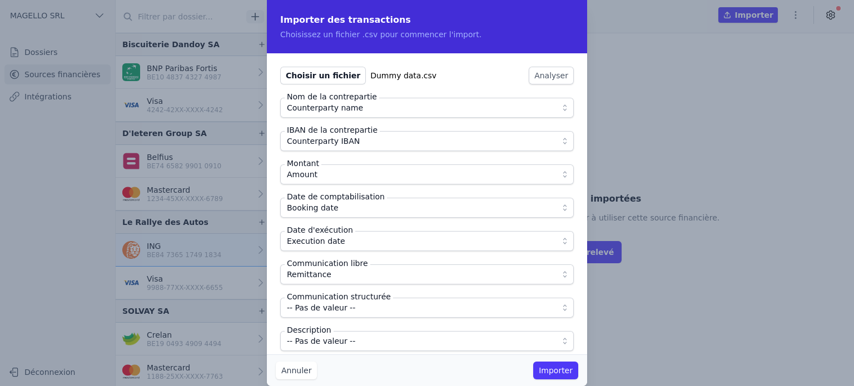
click at [349, 345] on span "-- Pas de valeur --" at bounding box center [419, 341] width 265 height 13
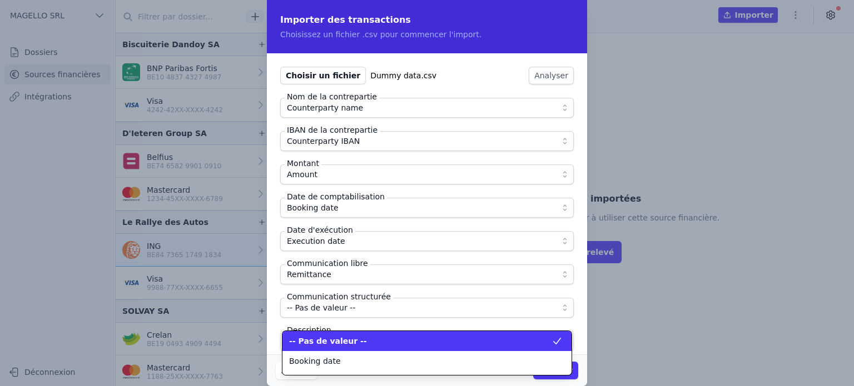
scroll to position [76, 0]
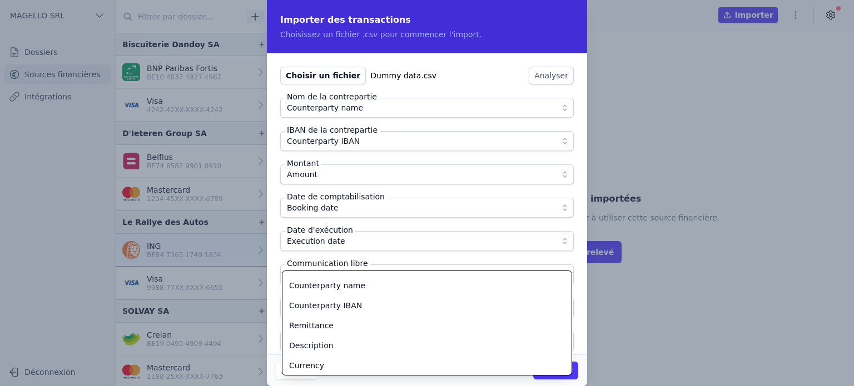
click at [349, 345] on div "Description" at bounding box center [420, 345] width 262 height 11
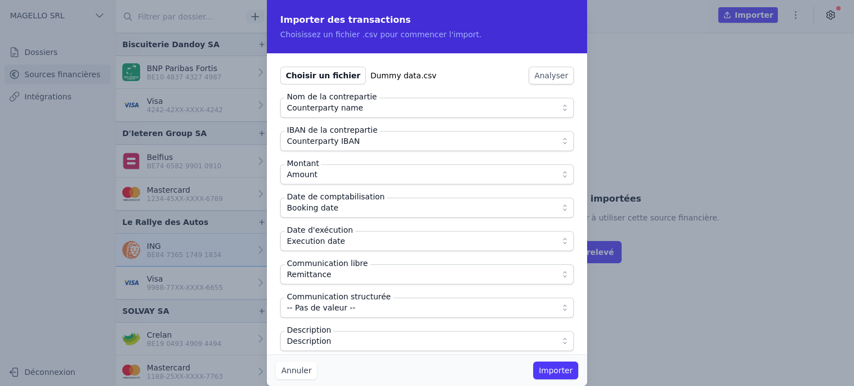
click at [560, 375] on button "Importer" at bounding box center [555, 371] width 45 height 18
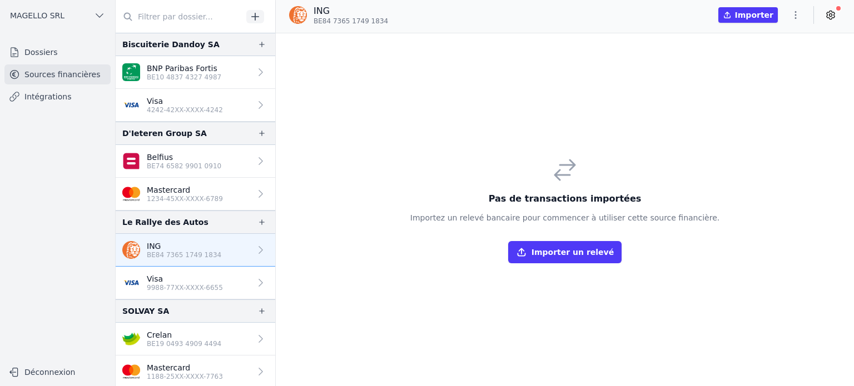
click at [174, 342] on p "BE19 0493 4909 4494" at bounding box center [184, 344] width 75 height 9
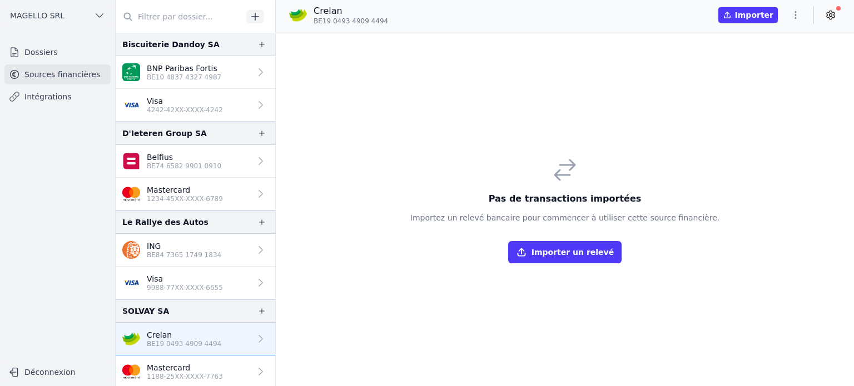
click at [191, 256] on p "BE84 7365 1749 1834" at bounding box center [184, 255] width 75 height 9
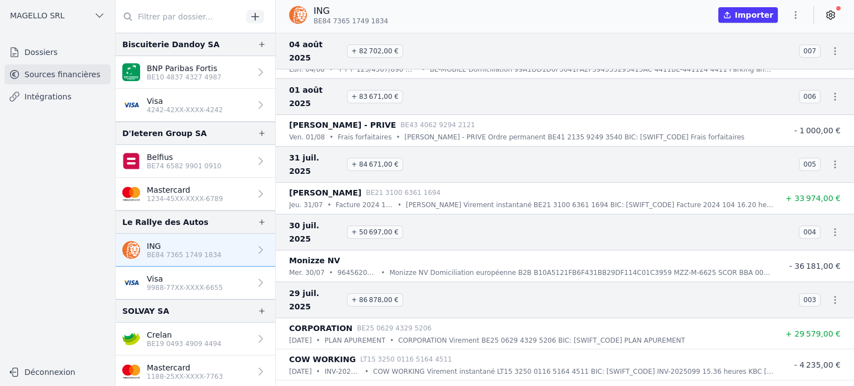
scroll to position [1372, 0]
click at [167, 347] on link "Crelan BE19 0493 4909 4494" at bounding box center [196, 339] width 160 height 33
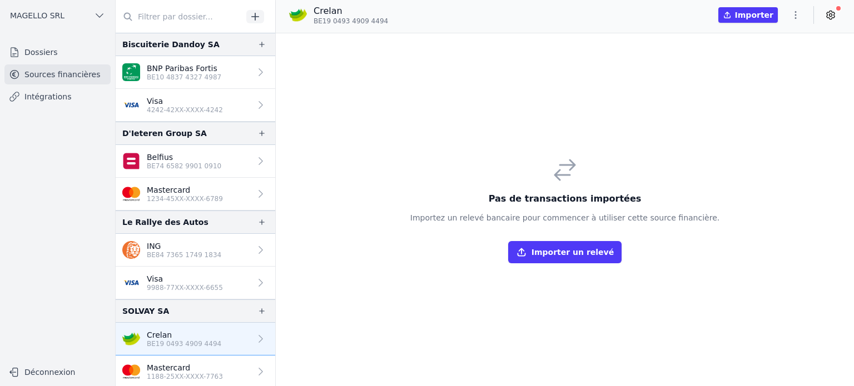
click at [792, 14] on icon "button" at bounding box center [795, 14] width 11 height 11
click at [771, 81] on button "Import CSV *" at bounding box center [769, 79] width 80 height 21
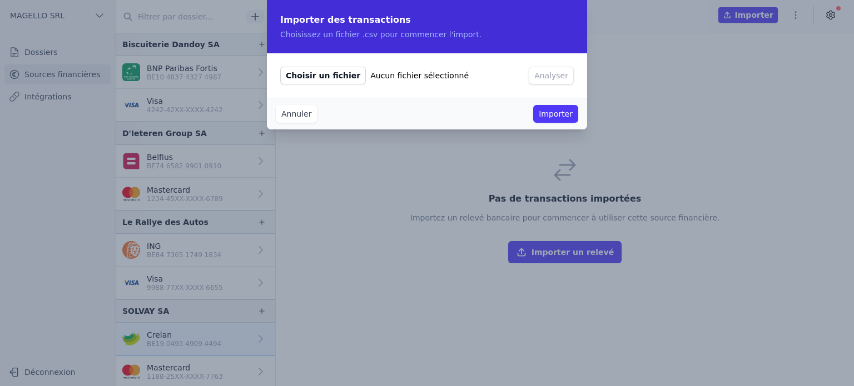
click at [350, 76] on span "Choisir un fichier" at bounding box center [323, 76] width 86 height 18
click at [280, 67] on input "Choisir un fichier Aucun fichier sélectionné" at bounding box center [280, 66] width 1 height 1
type input "C:\fakepath\Dummy data.csv"
click at [552, 73] on button "Analyser" at bounding box center [551, 76] width 45 height 18
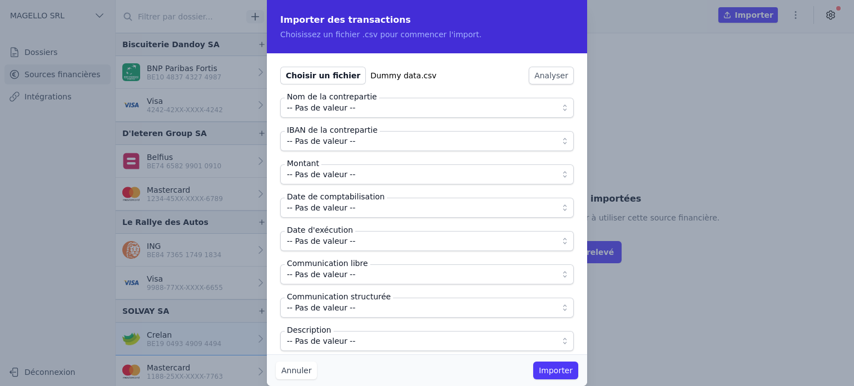
click at [340, 106] on span "-- Pas de valeur --" at bounding box center [321, 107] width 68 height 13
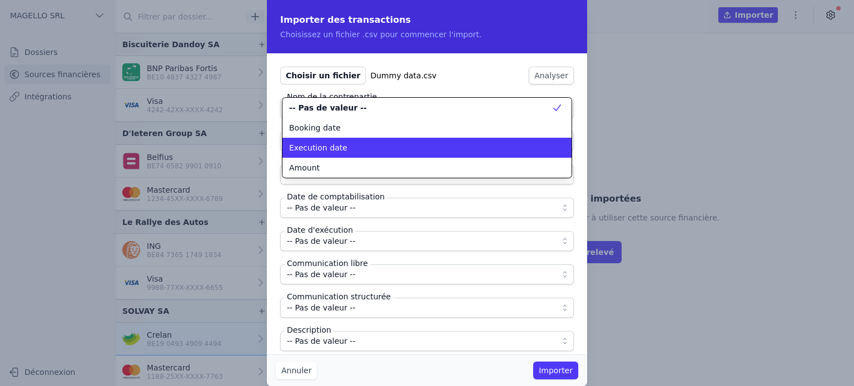
scroll to position [40, 0]
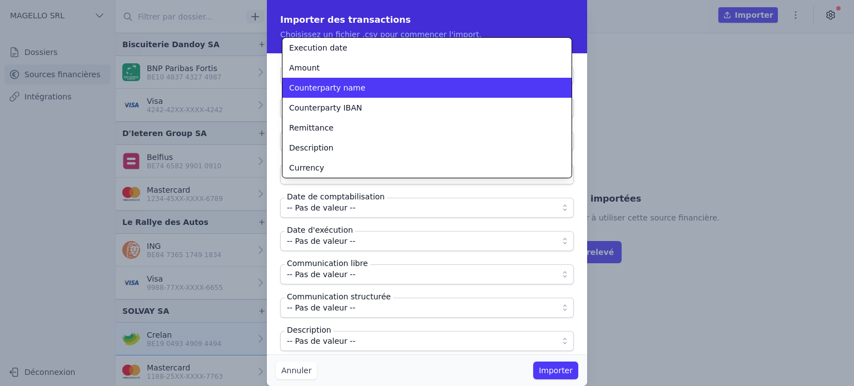
click at [336, 93] on span "Counterparty name" at bounding box center [327, 87] width 76 height 11
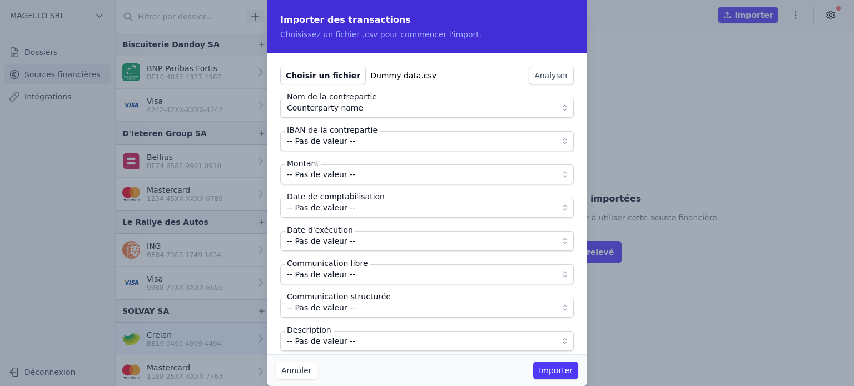
click at [339, 147] on span "-- Pas de valeur --" at bounding box center [321, 141] width 68 height 13
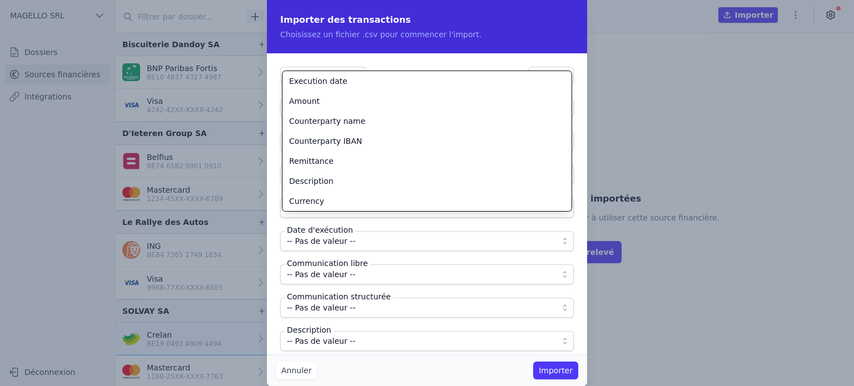
click at [339, 147] on li "Counterparty IBAN" at bounding box center [426, 141] width 289 height 20
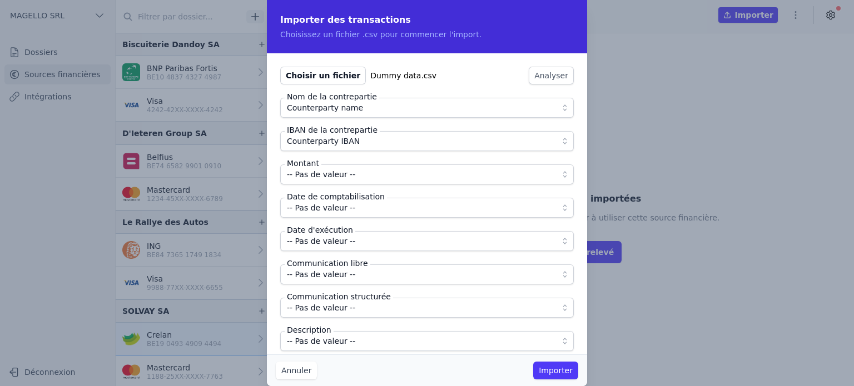
click at [338, 177] on span "-- Pas de valeur --" at bounding box center [321, 174] width 68 height 13
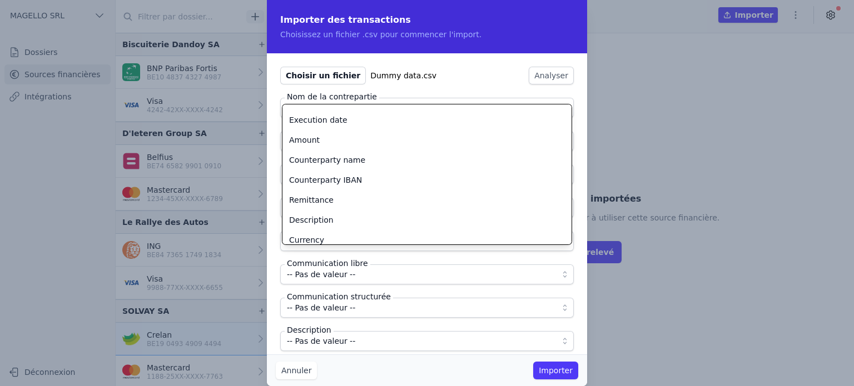
scroll to position [37, 0]
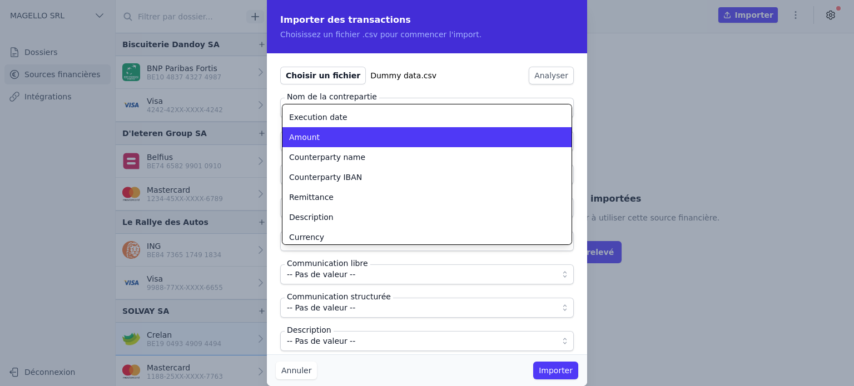
click at [301, 137] on span "Amount" at bounding box center [304, 137] width 31 height 11
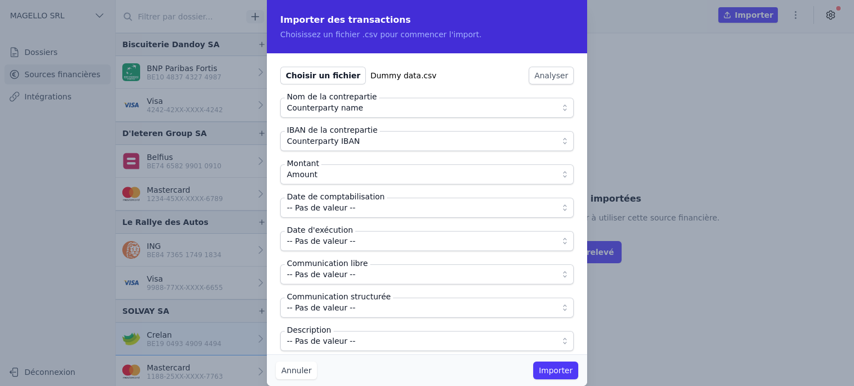
click at [339, 211] on span "-- Pas de valeur --" at bounding box center [321, 207] width 68 height 13
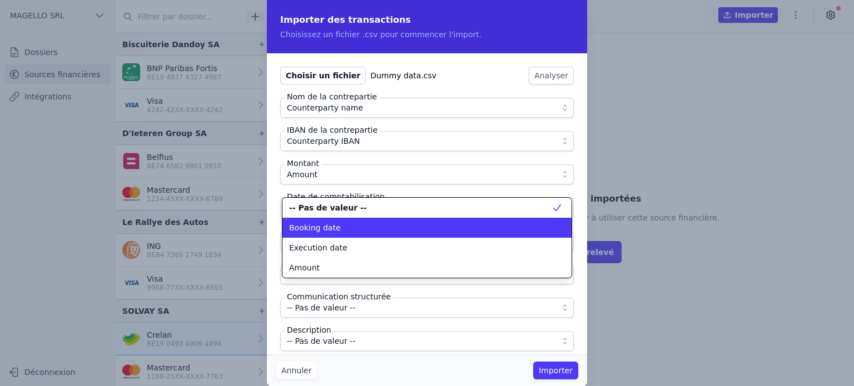
click at [350, 231] on div "Booking date" at bounding box center [420, 227] width 262 height 11
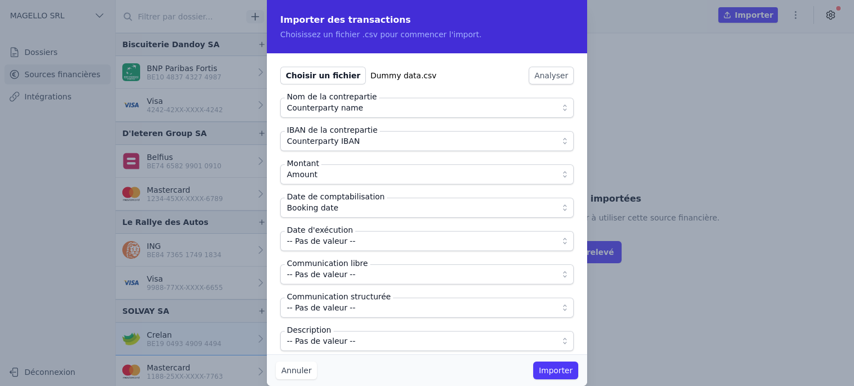
click at [362, 242] on span "-- Pas de valeur --" at bounding box center [419, 241] width 265 height 13
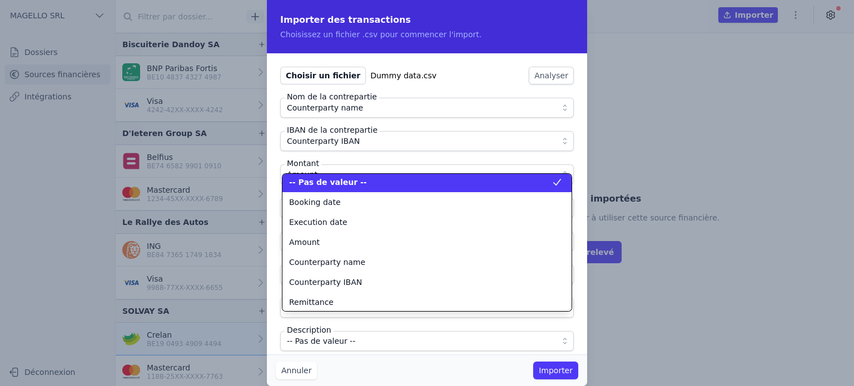
scroll to position [2, 0]
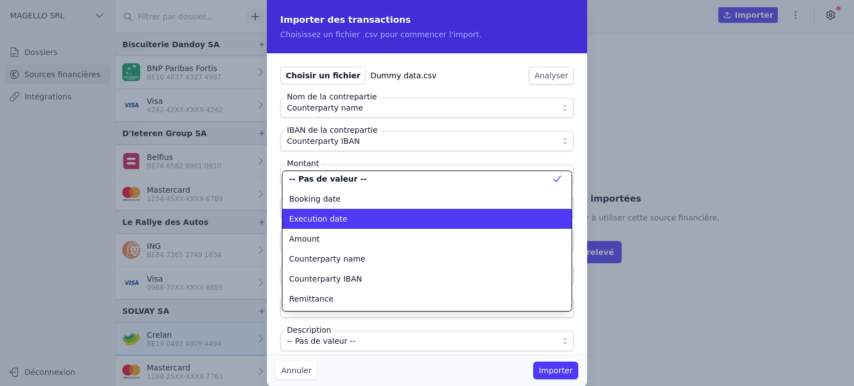
click at [334, 224] on span "Execution date" at bounding box center [318, 218] width 58 height 11
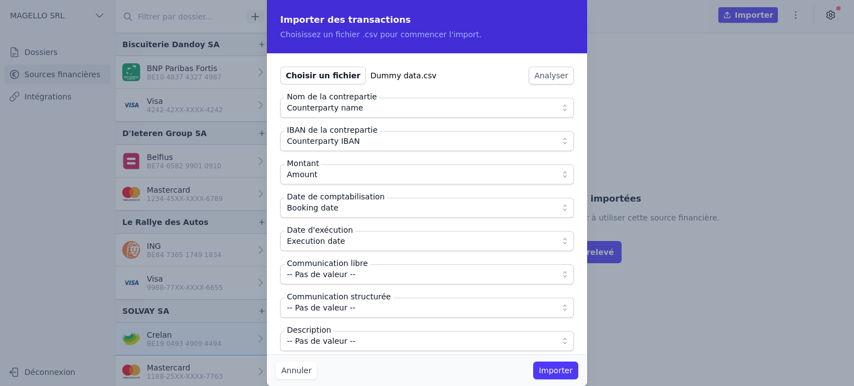
click at [341, 277] on span "-- Pas de valeur --" at bounding box center [321, 274] width 68 height 13
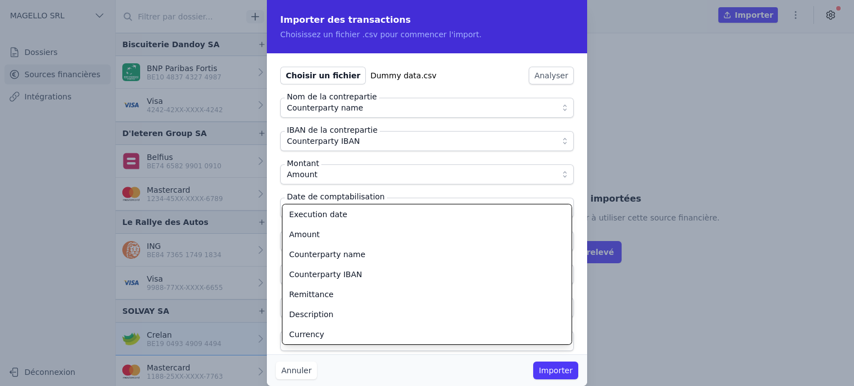
scroll to position [39, 0]
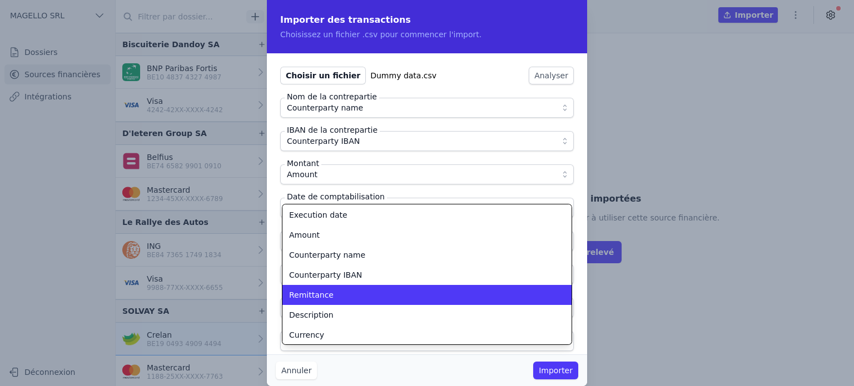
click at [322, 294] on span "Remittance" at bounding box center [311, 295] width 44 height 11
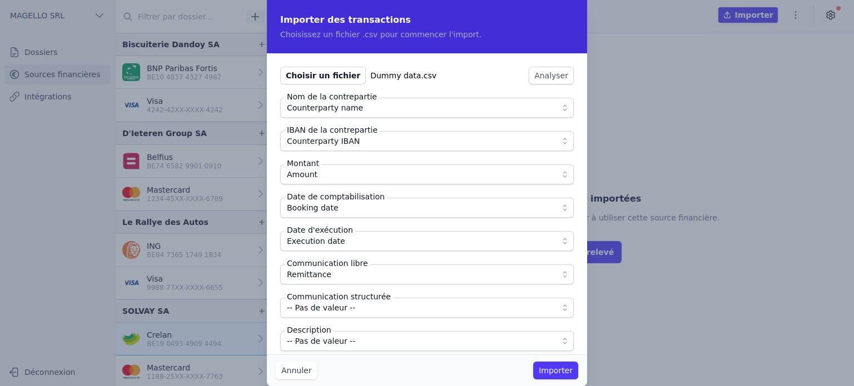
click at [345, 311] on span "-- Pas de valeur --" at bounding box center [321, 307] width 68 height 13
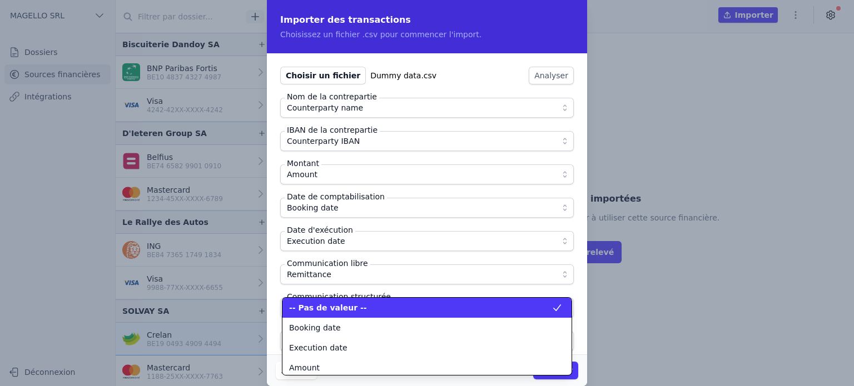
scroll to position [42, 0]
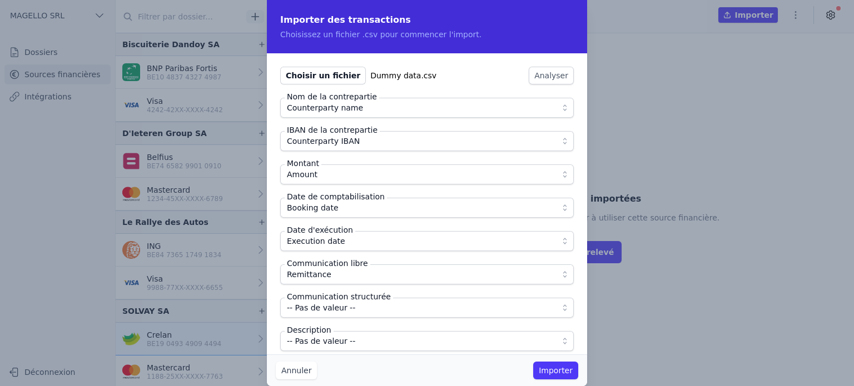
click at [310, 336] on span "-- Pas de valeur --" at bounding box center [321, 341] width 68 height 13
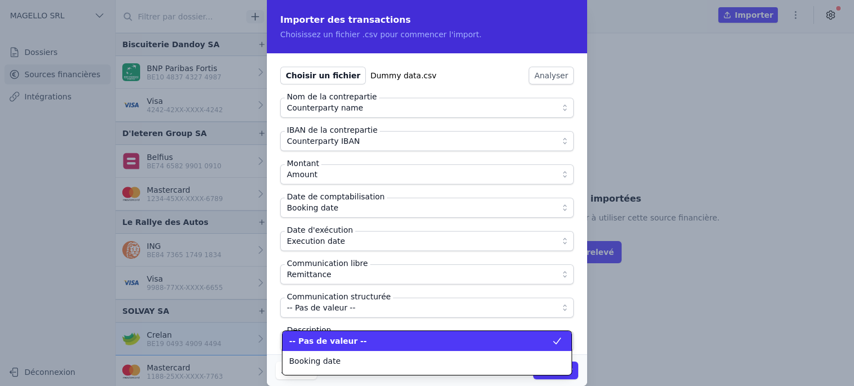
scroll to position [76, 0]
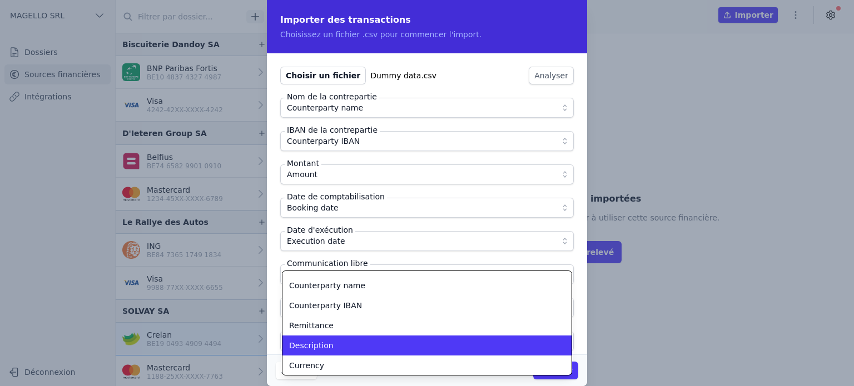
click at [331, 344] on div "Description" at bounding box center [420, 345] width 262 height 11
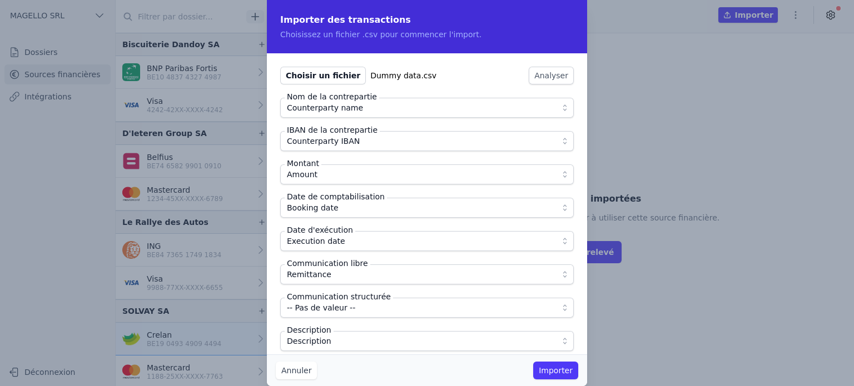
scroll to position [9, 0]
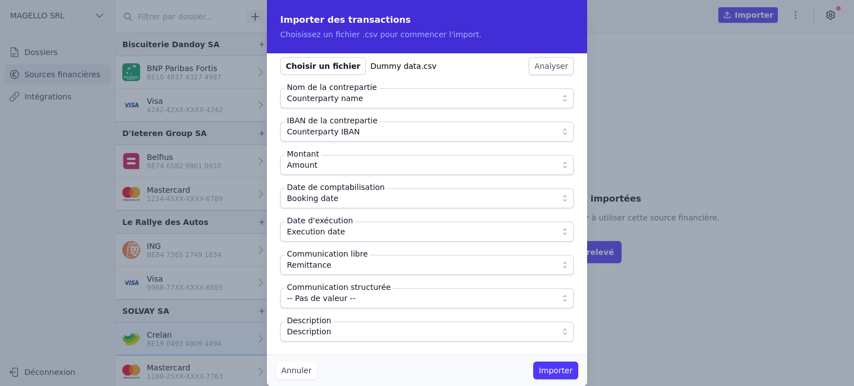
click at [567, 378] on button "Importer" at bounding box center [555, 371] width 45 height 18
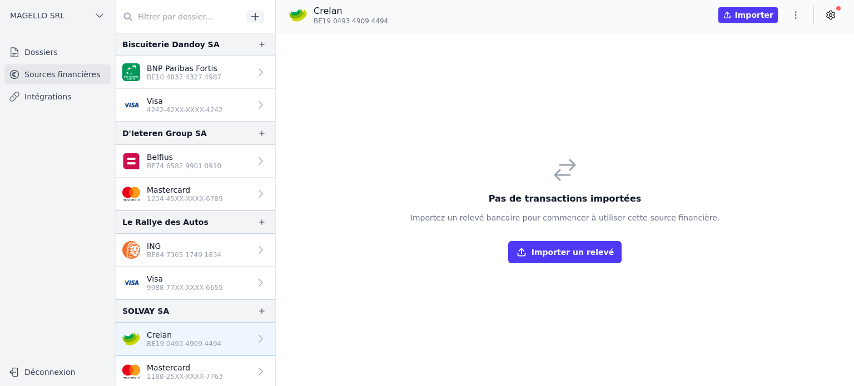
click at [230, 105] on link "Visa 4242-42XX-XXXX-4242" at bounding box center [196, 105] width 160 height 33
